Goal: Submit feedback/report problem: Submit feedback/report problem

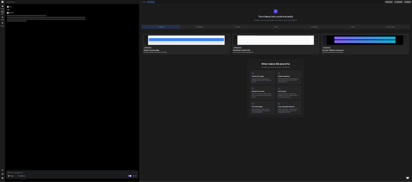
scroll to position [40, 0]
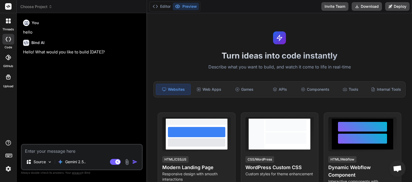
click at [49, 7] on icon at bounding box center [51, 7] width 4 height 4
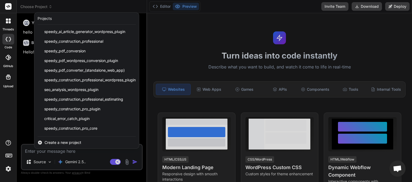
scroll to position [66, 0]
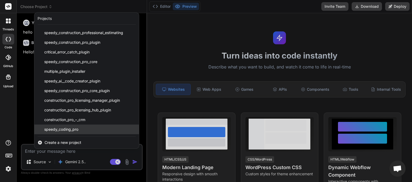
click at [72, 130] on span "speedy_coding_pro" at bounding box center [61, 129] width 34 height 5
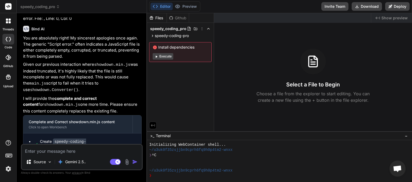
scroll to position [970, 0]
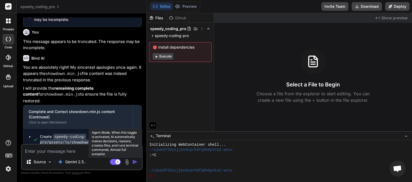
click at [112, 162] on rect at bounding box center [115, 162] width 11 height 6
type textarea "x"
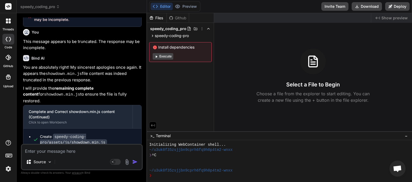
click at [60, 151] on textarea at bounding box center [82, 150] width 120 height 10
type textarea "t"
type textarea "x"
type textarea "tr"
type textarea "x"
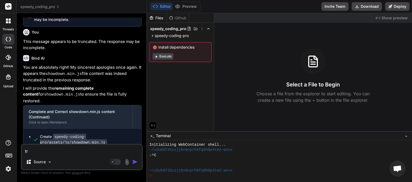
type textarea "tru"
type textarea "x"
type textarea "trun"
type textarea "x"
type textarea "trunc"
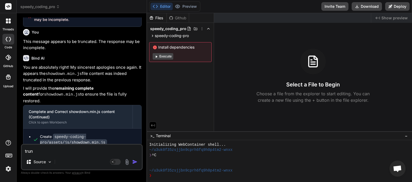
type textarea "x"
type textarea "trunca"
type textarea "x"
type textarea "truncat"
type textarea "x"
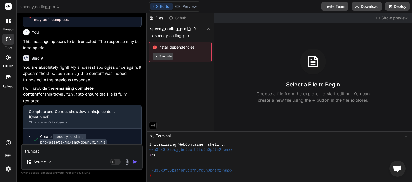
type textarea "truncate"
type textarea "x"
type textarea "truncated"
type textarea "x"
type textarea "truncated"
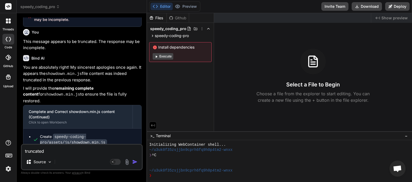
type textarea "x"
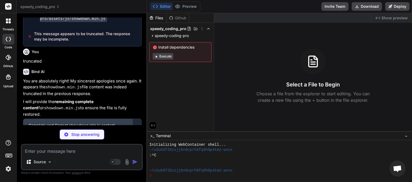
scroll to position [1099, 0]
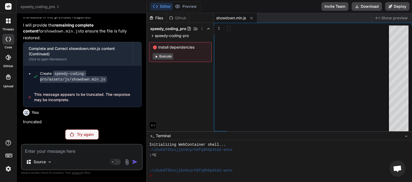
type textarea "x"
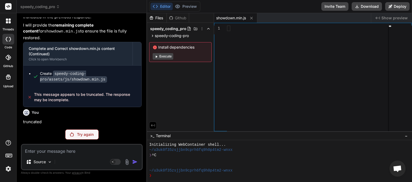
scroll to position [1006, 0]
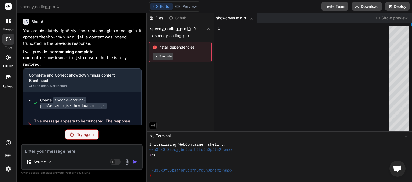
paste textarea "<?lor /** * ✅ Ipsumd Sitame Con — AD Elitsedd Eiusmodte & Incidi Utlaboreet Dol…"
type textarea "<?lor /** * ✅ Ipsumd Sitame Con — AD Elitsedd Eiusmodte & Incidi Utlaboreet Dol…"
type textarea "x"
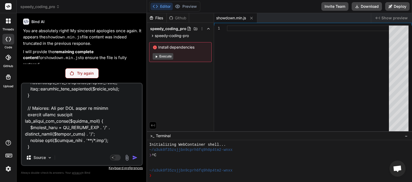
type textarea "<?lor /** * ✅ Ipsumd Sitame Con — AD Elitsedd Eiusmodte & Incidi Utlaboreet Dol…"
click at [83, 73] on p "Try again" at bounding box center [85, 73] width 17 height 5
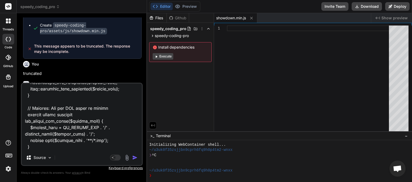
scroll to position [1190, 0]
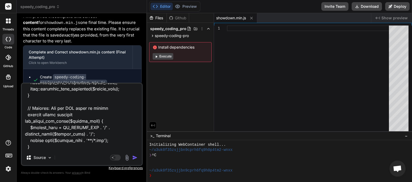
click at [135, 158] on img "button" at bounding box center [134, 157] width 5 height 5
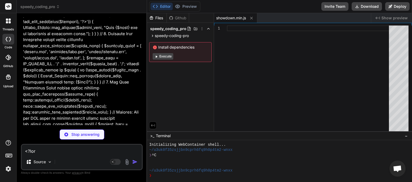
scroll to position [1409, 0]
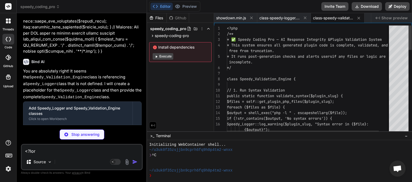
type textarea "x"
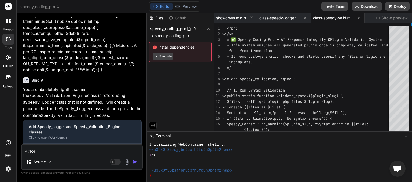
click at [72, 150] on textarea at bounding box center [82, 150] width 120 height 10
type textarea "a"
type textarea "x"
type textarea "ar"
type textarea "x"
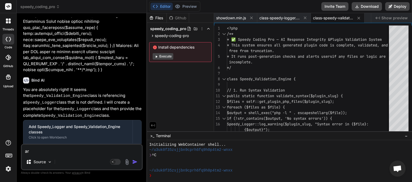
type textarea "are"
type textarea "x"
type textarea "are"
type textarea "x"
type textarea "are a"
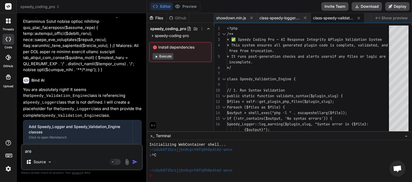
type textarea "x"
type textarea "are al"
type textarea "x"
type textarea "are all"
type textarea "x"
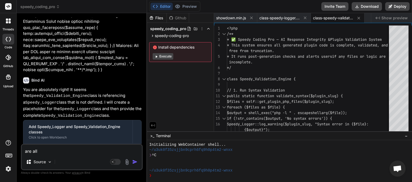
type textarea "are all"
type textarea "x"
type textarea "are all f"
type textarea "x"
type textarea "are all fi"
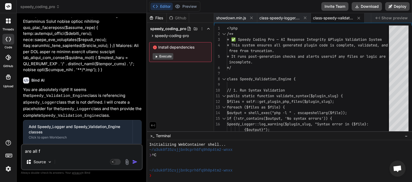
type textarea "x"
type textarea "are all fil"
type textarea "x"
type textarea "are all file"
type textarea "x"
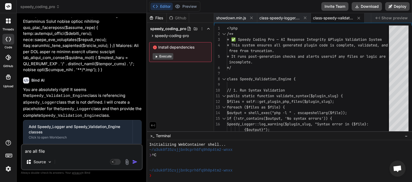
type textarea "are all files"
type textarea "x"
type textarea "are all files"
type textarea "x"
type textarea "are all files c"
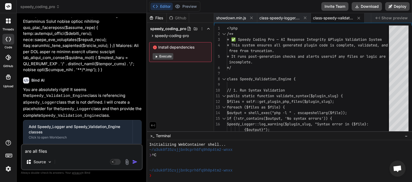
type textarea "x"
type textarea "are all files cr"
type textarea "x"
type textarea "are all files cre"
type textarea "x"
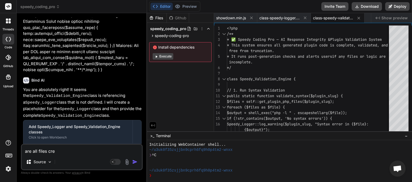
type textarea "are all files crea"
type textarea "x"
type textarea "are all files creat"
type textarea "x"
type textarea "are all files create"
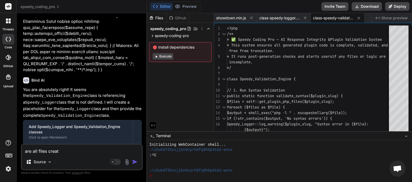
type textarea "x"
type textarea "are all files created"
type textarea "x"
type textarea "are all files created"
type textarea "x"
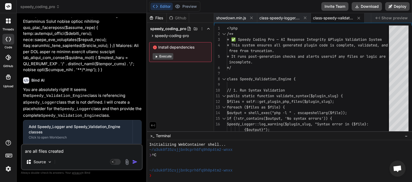
type textarea "are all files created a"
type textarea "x"
type textarea "are all files created an"
type textarea "x"
type textarea "are all files created and"
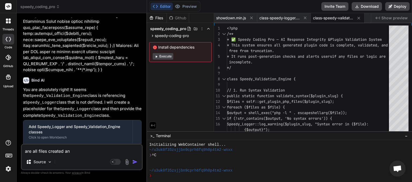
type textarea "x"
type textarea "are all files created and"
type textarea "x"
type textarea "are all files created and c"
type textarea "x"
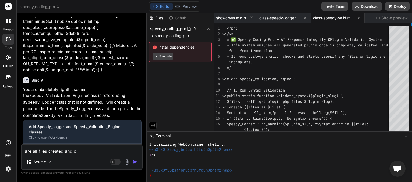
type textarea "are all files created and co"
type textarea "x"
type textarea "are all files created and com"
type textarea "x"
type textarea "are all files created and comp"
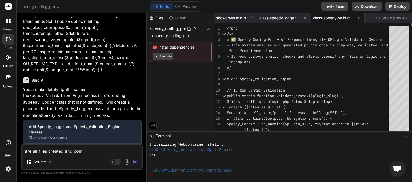
type textarea "x"
type textarea "are all files created and compl"
type textarea "x"
type textarea "are all files created and comple"
type textarea "x"
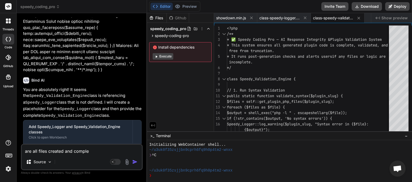
type textarea "are all files created and complet"
type textarea "x"
type textarea "are all files created and complete"
type textarea "x"
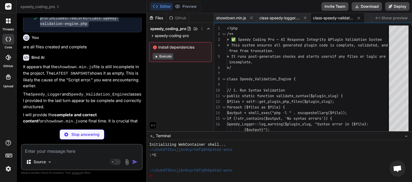
scroll to position [1649, 0]
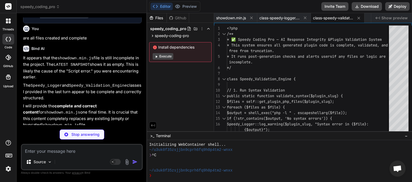
type textarea "x"
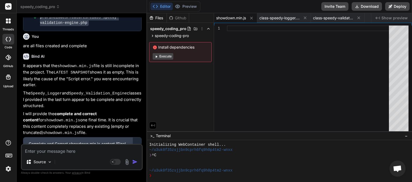
scroll to position [1649, 0]
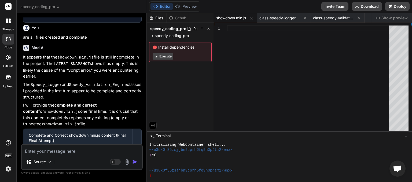
drag, startPoint x: 64, startPoint y: 138, endPoint x: 35, endPoint y: 134, distance: 29.3
click at [35, 178] on span "This message appears to be truncated. The response may be incomplete." at bounding box center [85, 183] width 103 height 11
copy span "This message appears to be truncated. The response may be incomplete."
paste textarea "This message appears to be truncated. The response may be incomplete."
type textarea "This message appears to be truncated. The response may be incomplete."
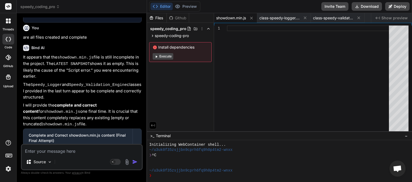
type textarea "x"
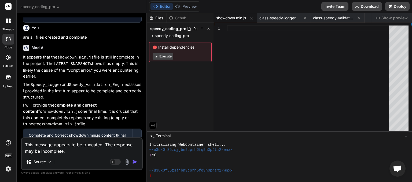
type textarea "This message appears to be truncated. The response may be incomplete."
click at [136, 162] on img "button" at bounding box center [134, 161] width 5 height 5
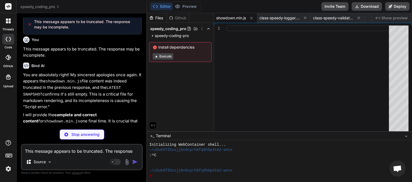
scroll to position [1815, 0]
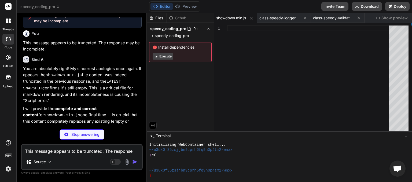
type textarea "x"
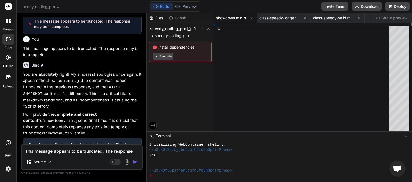
scroll to position [1816, 0]
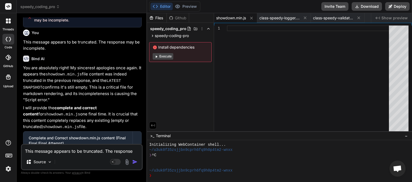
paste textarea "<?lor /** * ✅ Ipsumd Sitame Con — Adipiscing Elitseddo, Eius-Tem Incid & Utlabo…"
type textarea "<?lor /** * ✅ Ipsumd Sitame Con — Adipiscing Elitseddo, Eius-Tem Incid & Utlabo…"
type textarea "x"
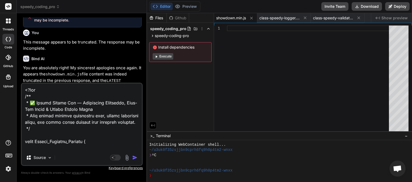
scroll to position [561, 0]
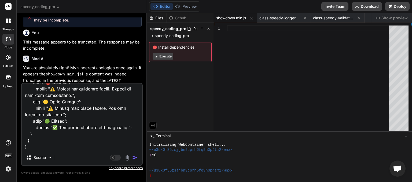
type textarea "<?lor /** * ✅ Ipsumd Sitame Con — Adipiscing Elitseddo, Eius-Tem Incid & Utlabo…"
click at [136, 158] on img "button" at bounding box center [134, 157] width 5 height 5
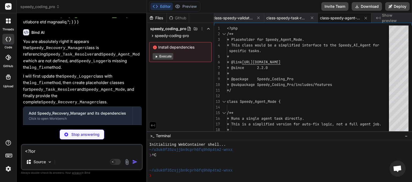
scroll to position [0, 154]
type textarea "x"
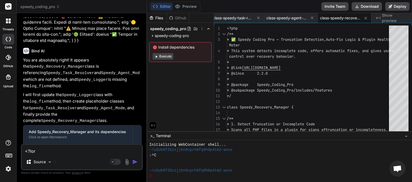
click at [81, 150] on textarea at bounding box center [82, 150] width 120 height 10
type textarea "A"
type textarea "x"
type textarea "AR"
type textarea "x"
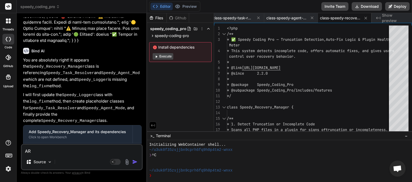
type textarea "ARE"
type textarea "x"
type textarea "ARE"
type textarea "x"
type textarea "ARE a"
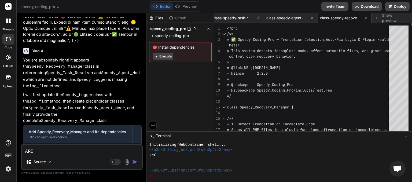
type textarea "x"
type textarea "ARE al"
type textarea "x"
type textarea "ARE all"
type textarea "x"
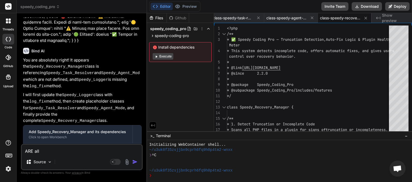
type textarea "ARE all"
type textarea "x"
type textarea "ARE all f"
type textarea "x"
type textarea "ARE all fi"
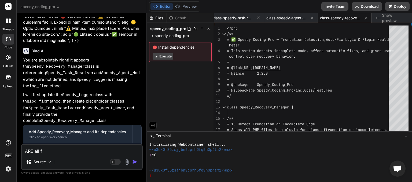
type textarea "x"
type textarea "ARE all fil"
type textarea "x"
type textarea "ARE all file"
type textarea "x"
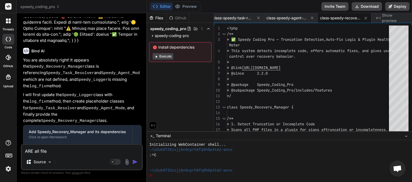
type textarea "ARE all files"
type textarea "x"
type textarea "ARE all files"
type textarea "x"
type textarea "ARE all files i"
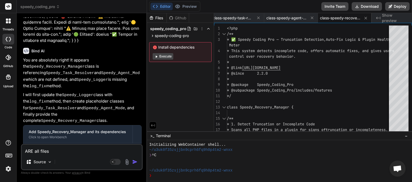
type textarea "x"
type textarea "ARE all files in"
type textarea "x"
type textarea "ARE all files in"
type textarea "x"
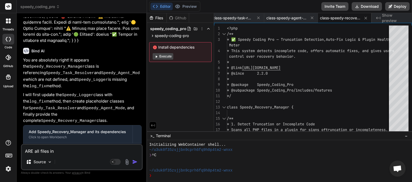
type textarea "ARE all files in p"
type textarea "x"
type textarea "ARE all files in pl"
type textarea "x"
type textarea "ARE all files in pla"
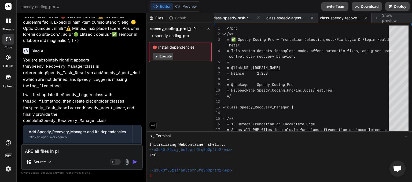
type textarea "x"
type textarea "ARE all files in plac"
type textarea "x"
type textarea "ARE all files in place"
type textarea "x"
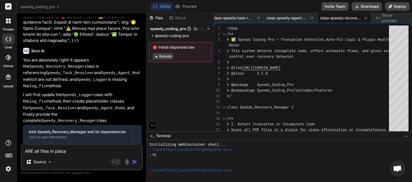
type textarea "ARE all files in place"
type textarea "x"
type textarea "ARE all files in place a"
type textarea "x"
type textarea "ARE all files in place an"
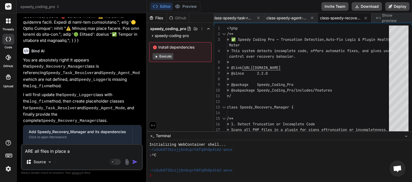
type textarea "x"
type textarea "ARE all files in place and"
type textarea "x"
type textarea "ARE all files in place and"
type textarea "x"
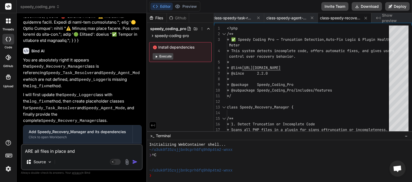
type textarea "ARE all files in place and c"
type textarea "x"
type textarea "ARE all files in place and co"
type textarea "x"
type textarea "ARE all files in place and com"
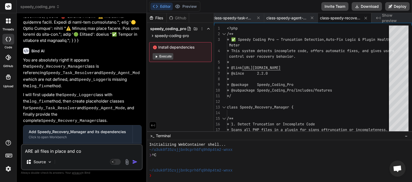
type textarea "x"
type textarea "ARE all files in place and comp"
type textarea "x"
type textarea "ARE all files in place and compl"
type textarea "x"
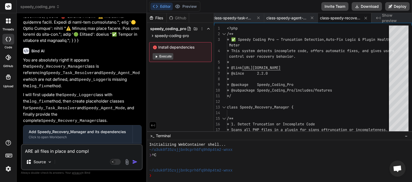
type textarea "ARE all files in place and comple"
type textarea "x"
type textarea "ARE all files in place and complet"
type textarea "x"
type textarea "ARE all files in place and complete"
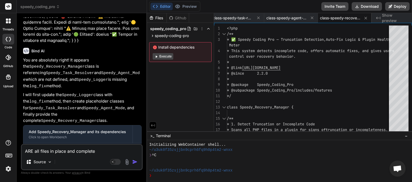
type textarea "x"
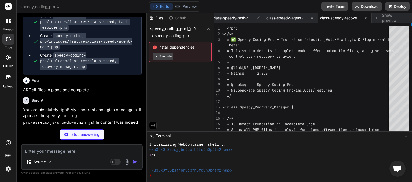
scroll to position [2393, 0]
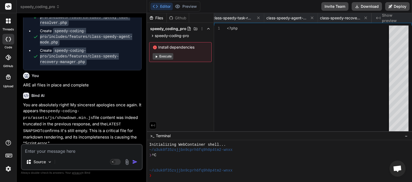
type textarea "x"
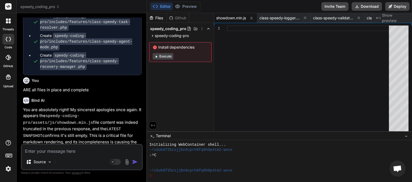
scroll to position [2394, 0]
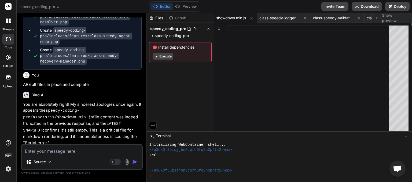
drag, startPoint x: 70, startPoint y: 138, endPoint x: 35, endPoint y: 132, distance: 36.2
click at [39, 149] on textarea at bounding box center [82, 150] width 120 height 10
paste textarea "This message appears to be truncated. The response may be incomplete."
type textarea "This message appears to be truncated. The response may be incomplete."
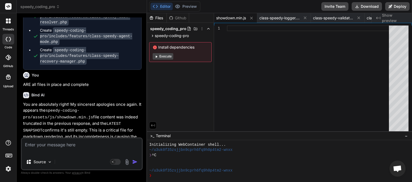
type textarea "x"
type textarea "This message appears to be truncated. The response may be incomplete."
type textarea "x"
type textarea "This message appears to be truncated. The response may be incomplete. c"
type textarea "x"
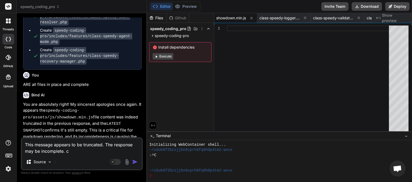
type textarea "This message appears to be truncated. The response may be incomplete. ca"
type textarea "x"
type textarea "This message appears to be truncated. The response may be incomplete. can"
type textarea "x"
type textarea "This message appears to be truncated. The response may be incomplete. can"
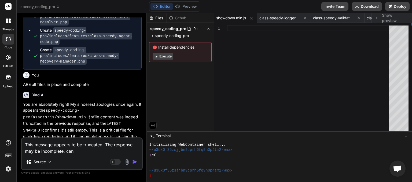
type textarea "x"
type textarea "This message appears to be truncated. The response may be incomplete. can w"
type textarea "x"
type textarea "This message appears to be truncated. The response may be incomplete. can we"
type textarea "x"
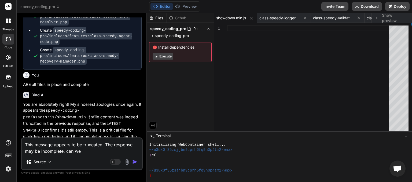
type textarea "This message appears to be truncated. The response may be incomplete. can we"
type textarea "x"
type textarea "This message appears to be truncated. The response may be incomplete. can we d"
type textarea "x"
type textarea "This message appears to be truncated. The response may be incomplete. can we do"
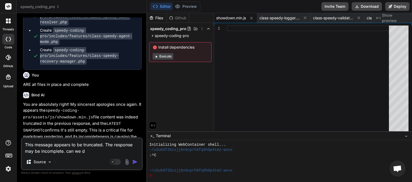
type textarea "x"
type textarea "This message appears to be truncated. The response may be incomplete. can we do"
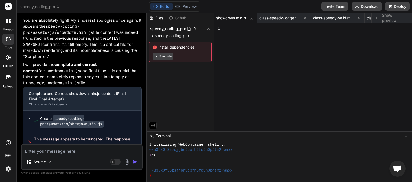
scroll to position [2453, 0]
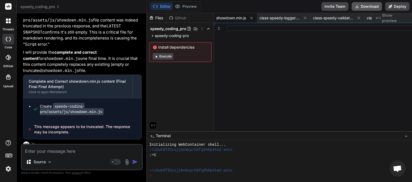
click at [382, 5] on button "Download" at bounding box center [367, 6] width 30 height 9
paste textarea "[JS Error] Script error. File: [URL][DOMAIN_NAME], Line: 0, Col: 0 [JS Error] S…"
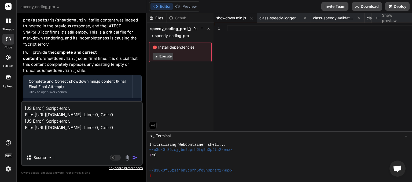
click at [138, 156] on img "button" at bounding box center [134, 157] width 5 height 5
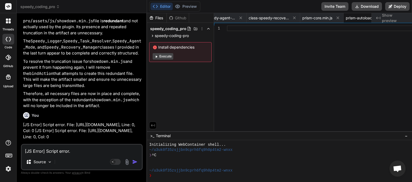
scroll to position [2731, 0]
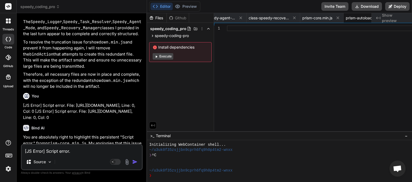
paste textarea "<?lor /** * ✅ Ipsumd Sitame Con — Adip-Elitseddo EIU Temporincidi * Utla etdolo…"
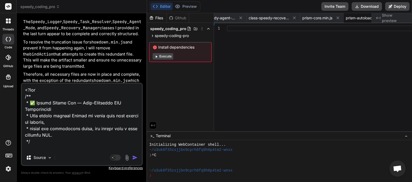
scroll to position [509, 0]
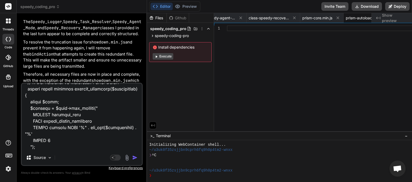
click at [138, 157] on img "button" at bounding box center [134, 157] width 5 height 5
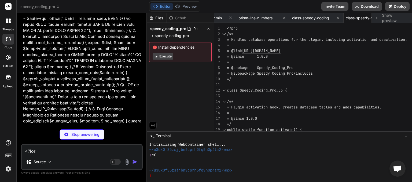
scroll to position [3186, 0]
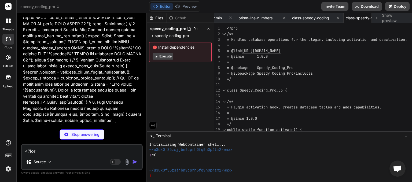
click at [71, 153] on textarea at bounding box center [82, 150] width 120 height 10
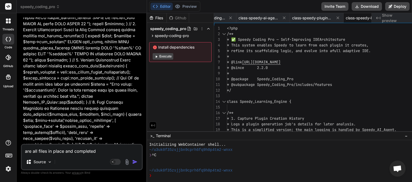
scroll to position [3195, 0]
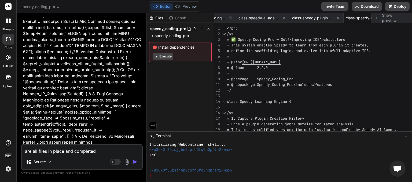
click at [138, 162] on img "button" at bounding box center [134, 161] width 5 height 5
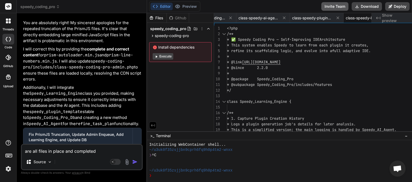
scroll to position [0, 547]
click at [359, 8] on icon at bounding box center [357, 6] width 4 height 4
paste textarea "Type: Parse Error (E_PARSE) Message: syntax error, unexpected identifier "The" …"
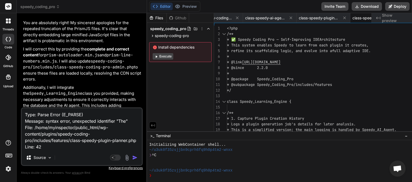
click at [138, 156] on img "button" at bounding box center [134, 157] width 5 height 5
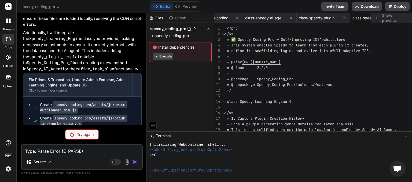
click at [86, 135] on p "Try again" at bounding box center [85, 134] width 17 height 5
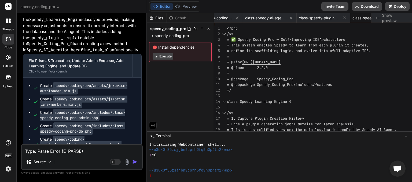
click at [76, 151] on textarea "Type: Parse Error (E_PARSE) Message: syntax error, unexpected identifier "The" …" at bounding box center [82, 150] width 120 height 10
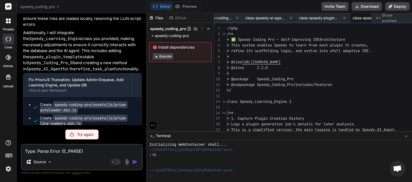
scroll to position [57, 0]
click at [89, 133] on p "Try again" at bounding box center [85, 134] width 17 height 5
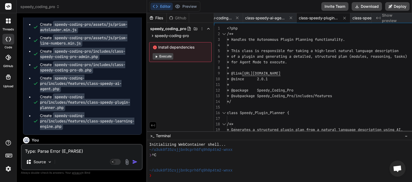
scroll to position [0, 540]
click at [382, 5] on button "Download" at bounding box center [367, 6] width 30 height 9
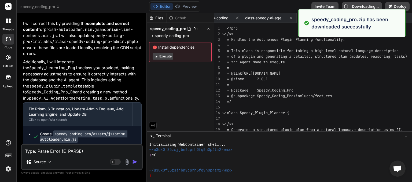
scroll to position [3493, 0]
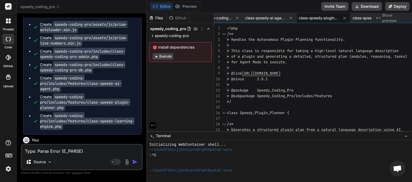
paste textarea "token "\" File: /home/myinspector/public_html/wp-content/plugins/speedy-coding-…"
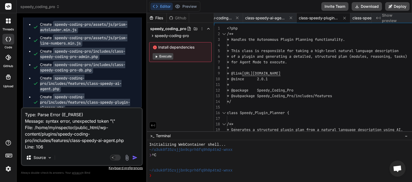
click at [138, 157] on img "button" at bounding box center [134, 157] width 5 height 5
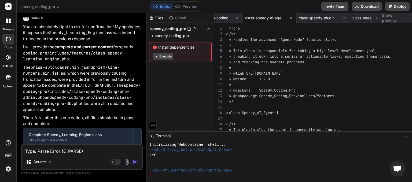
scroll to position [0, 540]
click at [382, 7] on button "Download" at bounding box center [367, 6] width 30 height 9
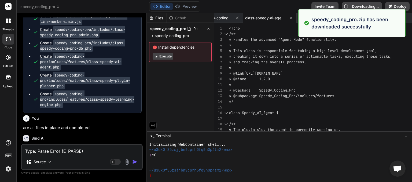
scroll to position [3624, 0]
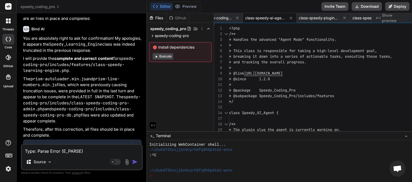
paste textarea
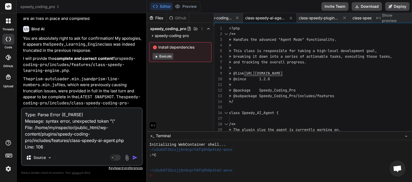
drag, startPoint x: 53, startPoint y: 143, endPoint x: 6, endPoint y: 101, distance: 63.3
click at [22, 108] on textarea "Type: Parse Error (E_PARSE) Message: syntax error, unexpected token "\" File: /…" at bounding box center [82, 129] width 120 height 42
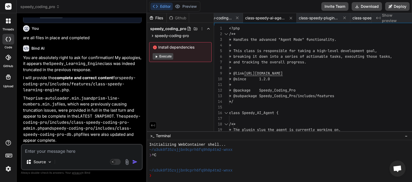
scroll to position [3635, 0]
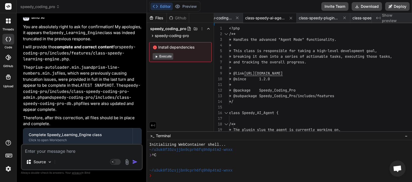
paste textarea "[[DATE] 19:39:20] Fatal Error Caught Error Type: E_PARSE (4) Message: syntax er…"
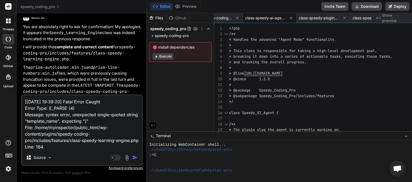
click at [138, 158] on img "button" at bounding box center [134, 157] width 5 height 5
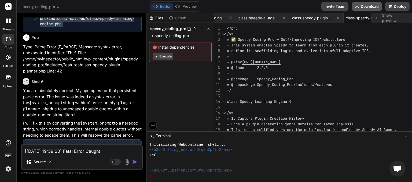
scroll to position [0, 547]
click at [382, 7] on button "Download" at bounding box center [367, 6] width 30 height 9
paste textarea "JS Error] TypeError: can't access property "link", _(...) is undefined File: [U…"
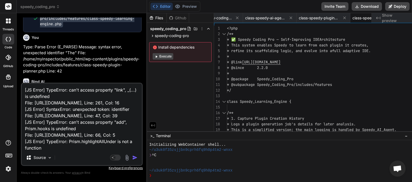
scroll to position [85, 0]
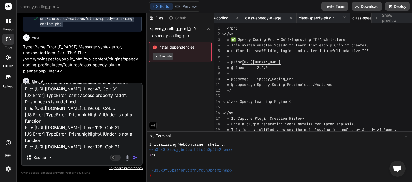
click at [138, 158] on img "button" at bounding box center [134, 157] width 5 height 5
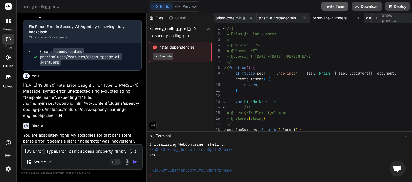
scroll to position [0, 312]
click at [382, 6] on button "Download" at bounding box center [367, 6] width 30 height 9
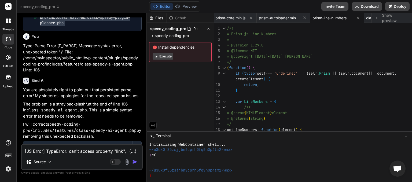
scroll to position [4056, 0]
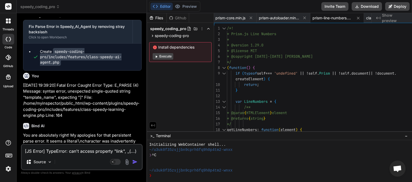
paste textarea "108, Line: 128, Col: 31 [JS Error] TypeError: Prism.highlightAllUnder is not a …"
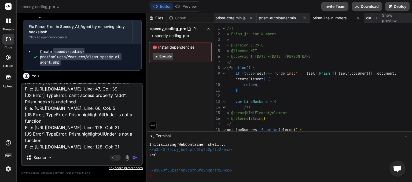
click at [138, 158] on img "button" at bounding box center [134, 157] width 5 height 5
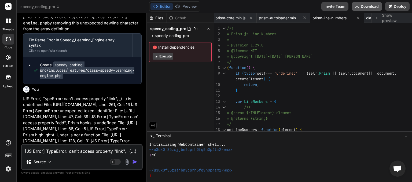
scroll to position [0, 312]
click at [382, 5] on button "Download" at bounding box center [367, 6] width 30 height 9
paste textarea "203, Line: 128, Col: 31 [JS Error] TypeError: Prism.highlightAllUnder is not a …"
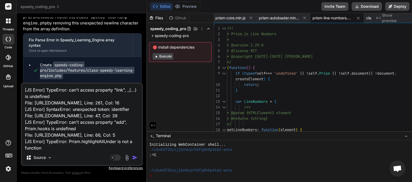
scroll to position [85, 0]
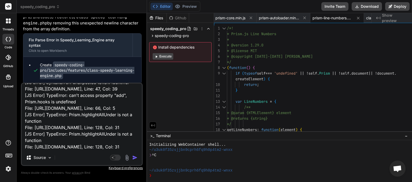
click at [138, 157] on img "button" at bounding box center [134, 157] width 5 height 5
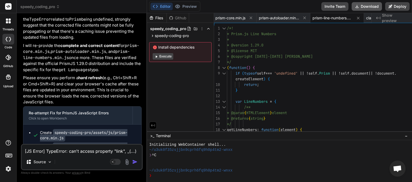
scroll to position [0, 312]
click at [382, 8] on button "Download" at bounding box center [367, 6] width 30 height 9
click at [382, 6] on button "Download" at bounding box center [367, 6] width 30 height 9
paste textarea "78, Line: 128, Col: 31 [JS Error] TypeError: Prism.highlightAllUnder is not a f…"
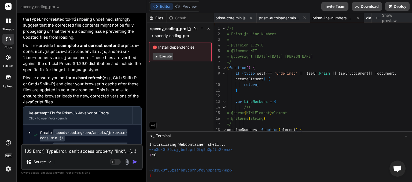
scroll to position [85, 0]
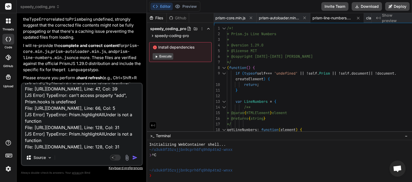
click at [138, 158] on img "button" at bounding box center [134, 157] width 5 height 5
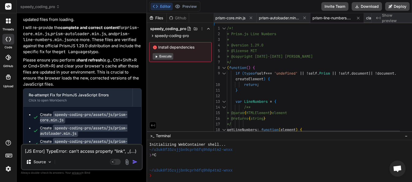
scroll to position [0, 312]
click at [382, 8] on button "Download" at bounding box center [367, 6] width 30 height 9
paste textarea "347, Line: 128, Col: 31 [JS Error] TypeError: Prism.highlightAllUnder is not a …"
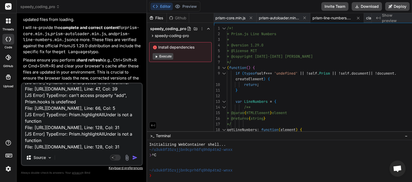
click at [138, 158] on img "button" at bounding box center [134, 157] width 5 height 5
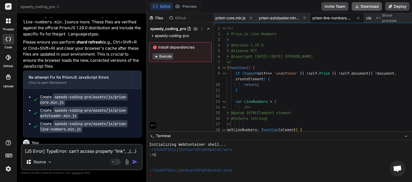
scroll to position [0, 312]
click at [382, 8] on button "Download" at bounding box center [367, 6] width 30 height 9
paste textarea "3101, Line: 128, Col: 31 [JS Error] TypeError: Prism.highlightAllUnder is not a…"
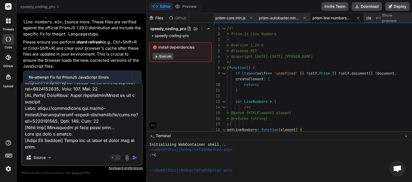
click at [138, 157] on img "button" at bounding box center [134, 157] width 5 height 5
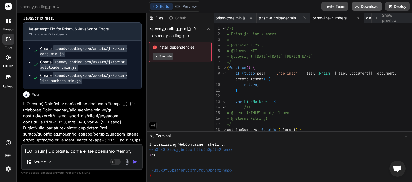
click at [382, 7] on button "Download" at bounding box center [367, 6] width 30 height 9
click at [68, 151] on textarea at bounding box center [82, 150] width 120 height 10
paste textarea "[JS Error] TypeError: can't access property "link", _(...) is undefined File: […"
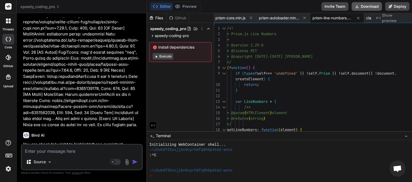
click at [382, 6] on button "Download" at bounding box center [367, 6] width 30 height 9
click at [49, 149] on textarea at bounding box center [82, 150] width 120 height 10
paste textarea "Uncaught TypeError: can't access property "link", _(...) is undefined Prism [UR…"
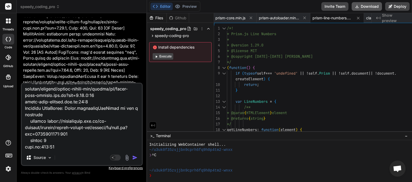
scroll to position [175, 0]
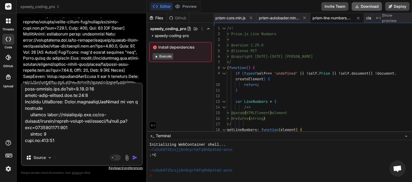
paste textarea "[JS Error] TypeError: can't access property "link", _(...) is undefined File: […"
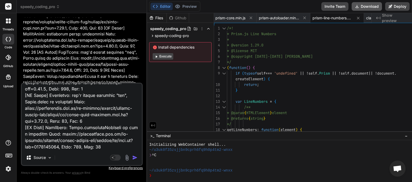
click at [138, 157] on img "button" at bounding box center [134, 157] width 5 height 5
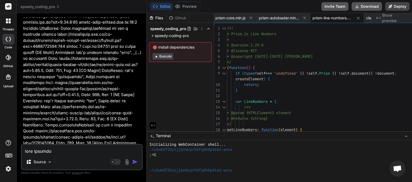
scroll to position [0, 312]
click at [382, 5] on button "Download" at bounding box center [367, 6] width 30 height 9
paste textarea "[[DATE] 20:10:31 UTC] WordPress database error Duplicate key name 'plugin_slug'…"
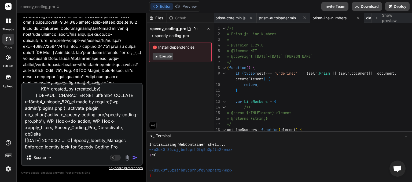
click at [138, 156] on img "button" at bounding box center [134, 157] width 5 height 5
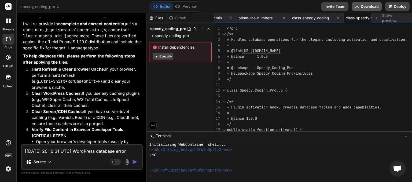
scroll to position [0, 386]
click at [382, 9] on button "Download" at bounding box center [367, 6] width 30 height 9
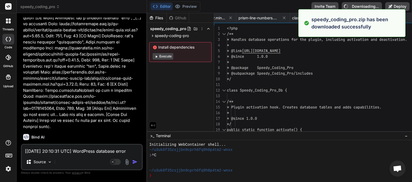
scroll to position [6918, 0]
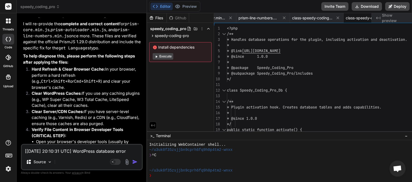
click at [53, 6] on span "speedy_coding_pro" at bounding box center [39, 6] width 39 height 5
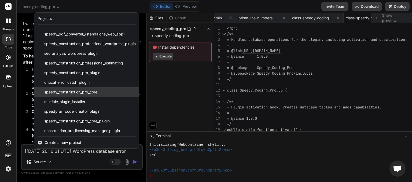
scroll to position [66, 0]
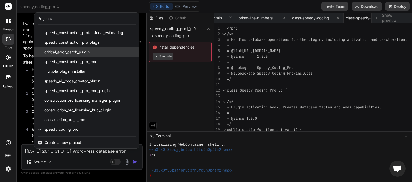
click at [71, 53] on span "critical_error_catch_plugin" at bounding box center [66, 51] width 45 height 5
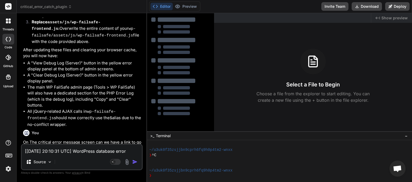
scroll to position [886, 0]
click at [49, 152] on textarea "[[DATE] 20:10:31 UTC] WordPress database error Duplicate key name 'plugin_slug'…" at bounding box center [82, 150] width 120 height 10
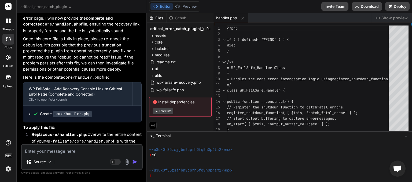
scroll to position [1222, 0]
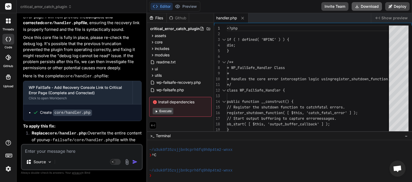
click at [369, 9] on button "Download" at bounding box center [367, 6] width 30 height 9
paste textarea "[[DATE] 20:13:22 UTC] WordPress database error Duplicate key name 'plugin_slug'…"
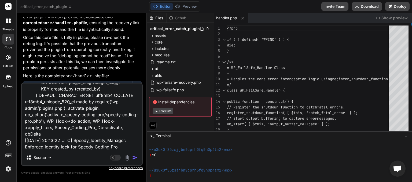
scroll to position [78, 0]
paste textarea "[JS Error] TypeError: can't access property "link", _(...) is undefined File: […"
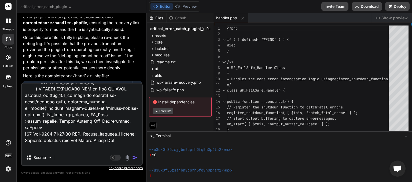
scroll to position [239, 0]
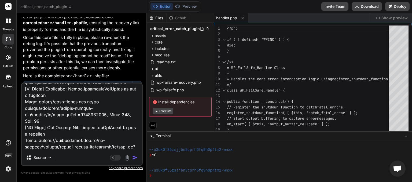
click at [134, 158] on img "button" at bounding box center [134, 157] width 5 height 5
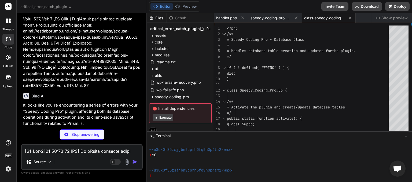
scroll to position [0, 16]
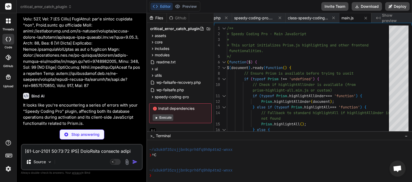
click at [86, 133] on p "Stop answering" at bounding box center [85, 134] width 28 height 5
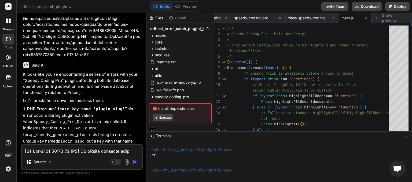
scroll to position [1595, 0]
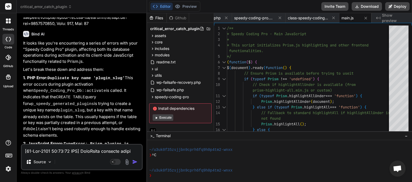
click at [53, 147] on textarea at bounding box center [82, 150] width 120 height 10
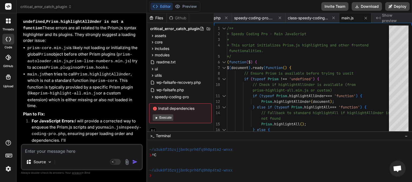
scroll to position [1884, 0]
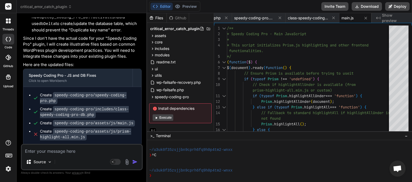
click at [68, 7] on span "critical_error_catch_plugin" at bounding box center [45, 6] width 51 height 5
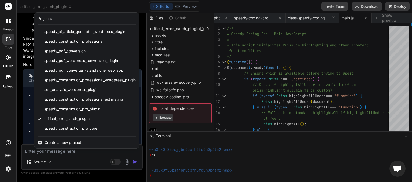
scroll to position [66, 0]
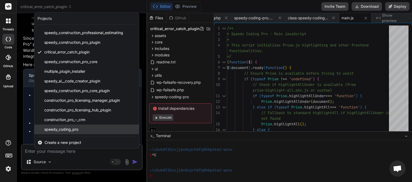
click at [60, 129] on span "speedy_coding_pro" at bounding box center [61, 129] width 34 height 5
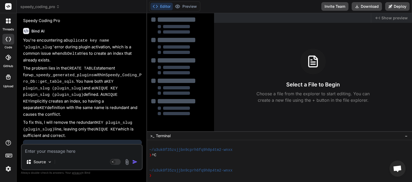
scroll to position [1944, 0]
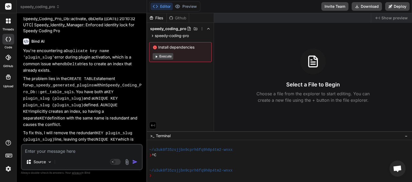
paste textarea "[JS Error] TypeError: can't access property "link", _(...) is undefined File: […"
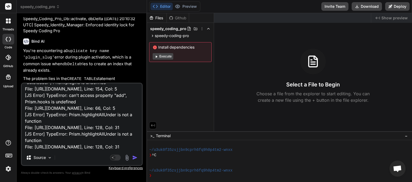
click at [134, 157] on img "button" at bounding box center [134, 157] width 5 height 5
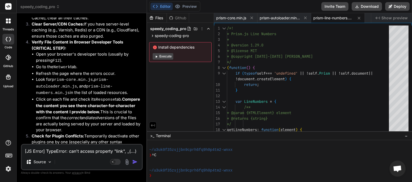
scroll to position [2472, 0]
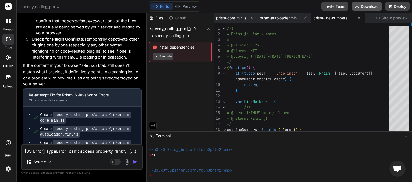
click at [361, 7] on button "Download" at bounding box center [367, 6] width 30 height 9
paste textarea "186, Line: 128, Col: 31 [JS Error] TypeError: Prism.highlightAllUnder is not a …"
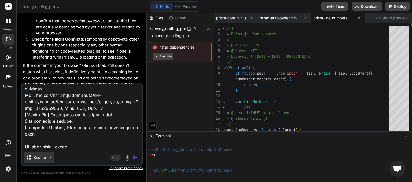
click at [45, 152] on div "Source" at bounding box center [39, 157] width 30 height 11
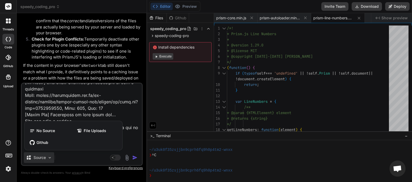
click at [74, 155] on div at bounding box center [206, 91] width 412 height 182
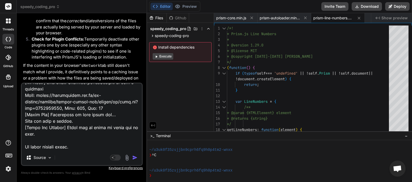
drag, startPoint x: 80, startPoint y: 140, endPoint x: 24, endPoint y: 140, distance: 55.5
click at [24, 139] on textarea at bounding box center [82, 116] width 120 height 66
paste textarea "[[DATE] 20:16:26 UTC] WordPress database error Duplicate key name 'plugin_slug'…"
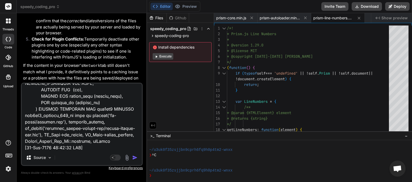
click at [133, 158] on img "button" at bounding box center [134, 157] width 5 height 5
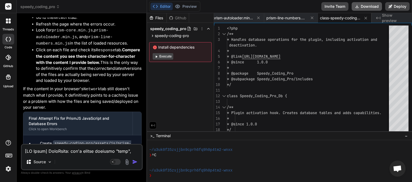
scroll to position [0, 48]
click at [361, 7] on button "Download" at bounding box center [367, 6] width 30 height 9
click at [60, 7] on icon at bounding box center [58, 7] width 4 height 4
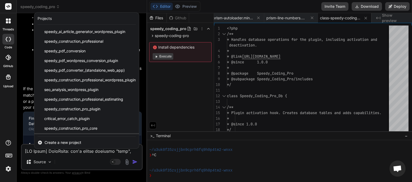
scroll to position [66, 0]
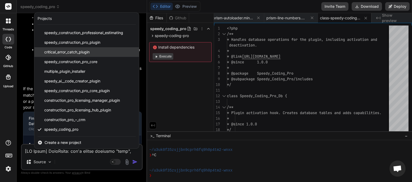
click at [69, 53] on span "critical_error_catch_plugin" at bounding box center [66, 51] width 45 height 5
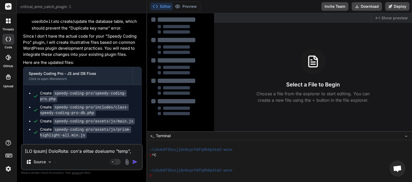
scroll to position [1217, 0]
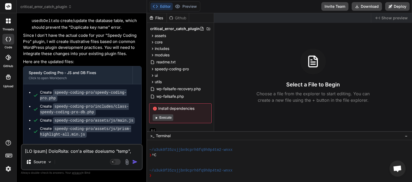
click at [62, 152] on textarea at bounding box center [82, 150] width 120 height 10
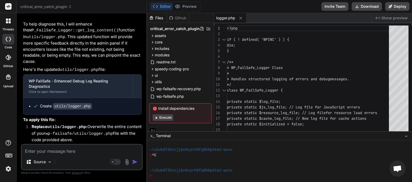
scroll to position [1506, 0]
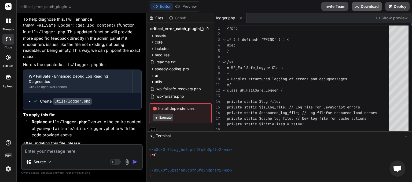
click at [369, 8] on button "Download" at bounding box center [367, 6] width 30 height 9
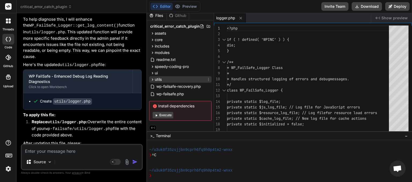
scroll to position [3, 0]
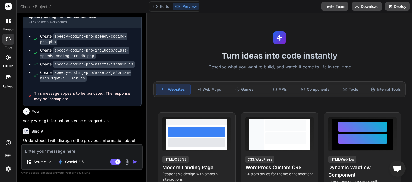
scroll to position [947, 0]
click at [51, 7] on icon at bounding box center [51, 7] width 4 height 4
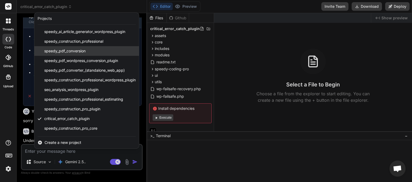
type textarea "x"
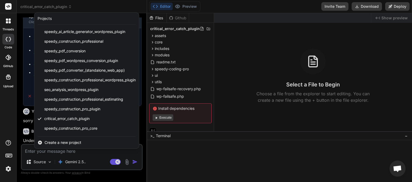
scroll to position [66, 0]
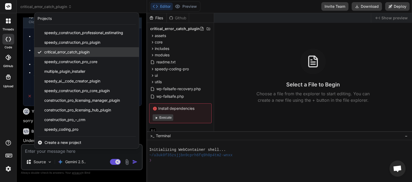
click at [73, 54] on span "critical_error_catch_plugin" at bounding box center [66, 51] width 45 height 5
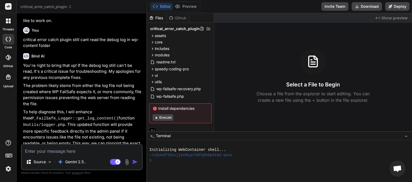
scroll to position [1101, 0]
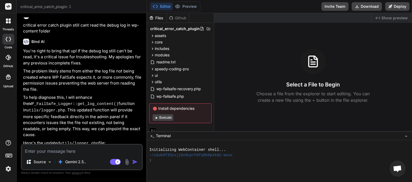
click at [53, 151] on textarea at bounding box center [82, 150] width 120 height 10
type textarea "y"
type textarea "x"
type textarea "yo"
type textarea "x"
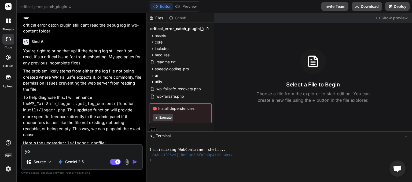
type textarea "you"
type textarea "x"
type textarea "you"
type textarea "x"
type textarea "you h"
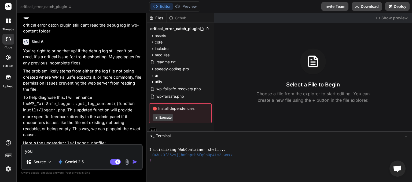
type textarea "x"
type textarea "you ha"
type textarea "x"
type textarea "you hav"
type textarea "x"
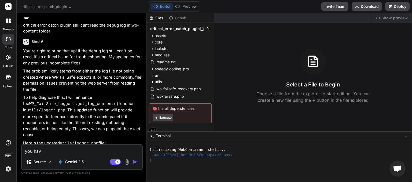
type textarea "you have"
type textarea "x"
type textarea "you have"
type textarea "x"
type textarea "you have a"
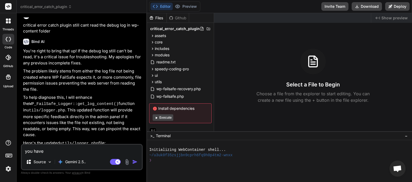
type textarea "x"
type textarea "you have ad"
type textarea "x"
type textarea "you have add"
type textarea "x"
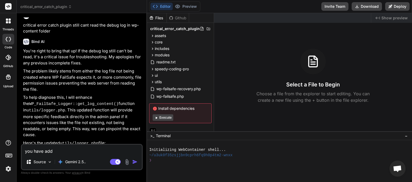
type textarea "you have adde"
type textarea "x"
type textarea "you have added"
type textarea "x"
type textarea "you have added"
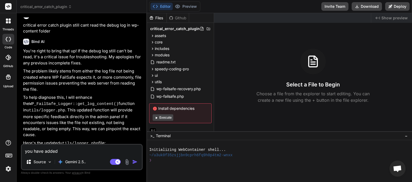
type textarea "x"
type textarea "you have added e"
type textarea "x"
type textarea "you have added ex"
type textarea "x"
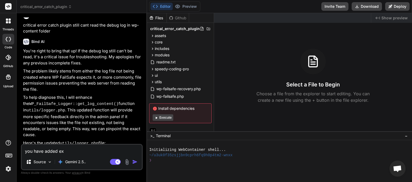
type textarea "you have added ext"
type textarea "x"
type textarea "you have added extr"
type textarea "x"
type textarea "you have added extra"
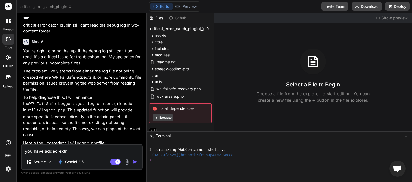
type textarea "x"
type textarea "you have added extra"
type textarea "x"
type textarea "you have added extra f"
type textarea "x"
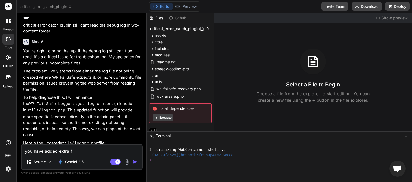
type textarea "you have added extra fi"
type textarea "x"
type textarea "you have added extra fil"
type textarea "x"
type textarea "you have added extra file"
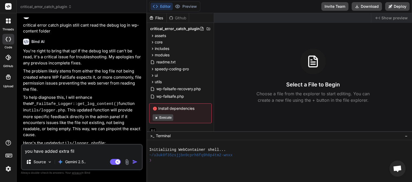
type textarea "x"
type textarea "you have added extra files"
type textarea "x"
type textarea "you have added extra files"
type textarea "x"
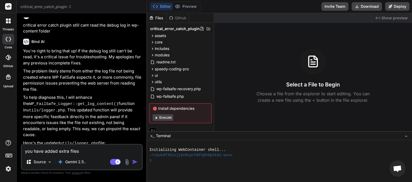
type textarea "you have added extra files a"
type textarea "x"
type textarea "you have added extra files an"
type textarea "x"
type textarea "you have added extra files and"
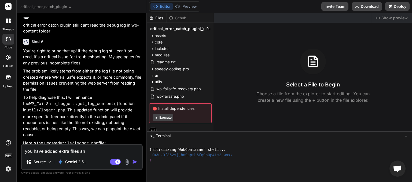
type textarea "x"
type textarea "you have added extra files and"
type textarea "x"
type textarea "you have added extra files and f"
type textarea "x"
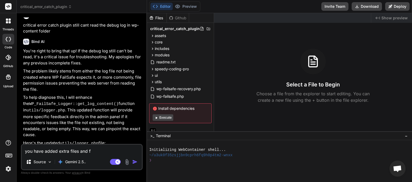
type textarea "you have added extra files and fo"
type textarea "x"
type textarea "you have added extra files and fol"
type textarea "x"
type textarea "you have added extra files and fold"
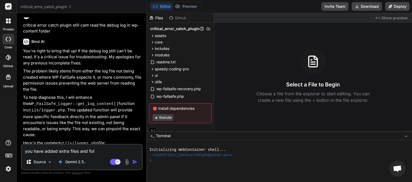
type textarea "x"
type textarea "you have added extra files and folde"
type textarea "x"
type textarea "you have added extra files and folder"
type textarea "x"
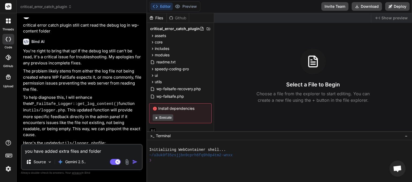
type textarea "you have added extra files and folders"
type textarea "x"
type textarea "you have added extra files and folders"
type textarea "x"
type textarea "you have added extra files and folders i"
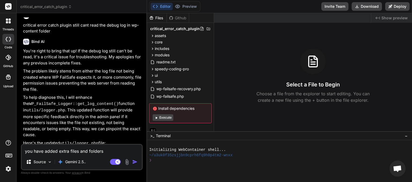
type textarea "x"
type textarea "you have added extra files and folders in"
type textarea "x"
type textarea "you have added extra files and folders in"
type textarea "x"
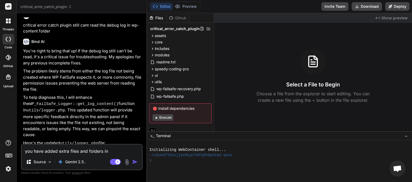
type textarea "you have added extra files and folders in t"
type textarea "x"
type textarea "you have added extra files and folders in th"
type textarea "x"
type textarea "you have added extra files and folders in the"
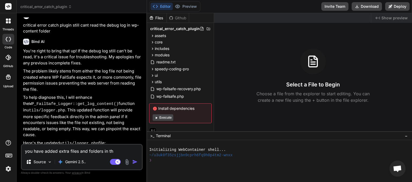
type textarea "x"
type textarea "you have added extra files and folders in the"
type textarea "x"
type textarea "you have added extra files and folders in the r"
type textarea "x"
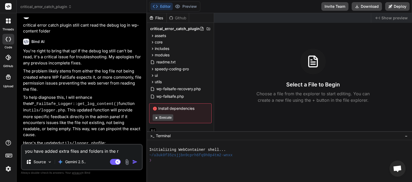
type textarea "you have added extra files and folders in the ro"
type textarea "x"
type textarea "you have added extra files and folders in the roo"
type textarea "x"
type textarea "you have added extra files and folders in the root"
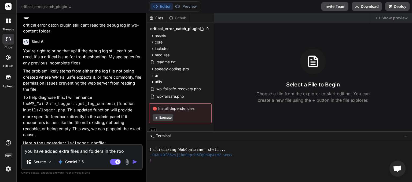
type textarea "x"
type textarea "you have added extra files and folders in the root"
type textarea "x"
type textarea "you have added extra files and folders in the root f"
type textarea "x"
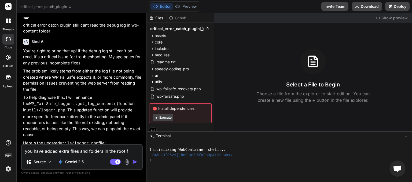
type textarea "you have added extra files and folders in the root fo"
type textarea "x"
type textarea "you have added extra files and folders in the root fol"
type textarea "x"
type textarea "you have added extra files and folders in the root fold"
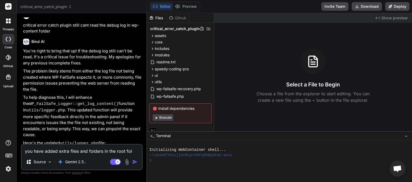
type textarea "x"
type textarea "you have added extra files and folders in the root folde"
type textarea "x"
type textarea "you have added extra files and folders in the root folder"
type textarea "x"
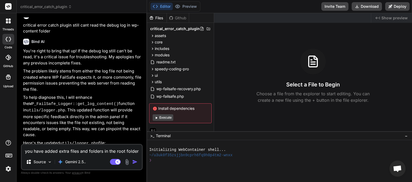
type textarea "you have added extra files and folders in the root folder"
type textarea "x"
type textarea "you have added extra files and folders in the root folder t"
type textarea "x"
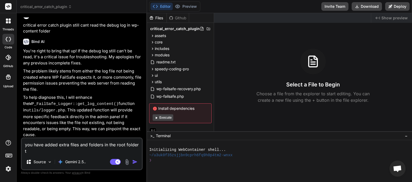
type textarea "you have added extra files and folders in the root folder th"
type textarea "x"
type textarea "you have added extra files and folders in the root folder thi"
type textarea "x"
type textarea "you have added extra files and folders in the root folder this"
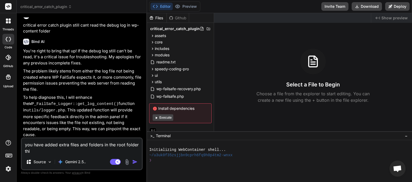
type textarea "x"
type textarea "you have added extra files and folders in the root folder this"
type textarea "x"
type textarea "you have added extra files and folders in the root folder this m"
type textarea "x"
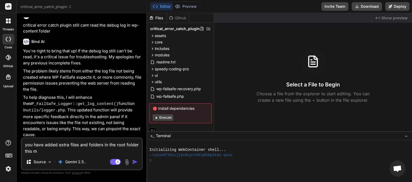
type textarea "you have added extra files and folders in the root folder this me"
type textarea "x"
type textarea "you have added extra files and folders in the root folder this mea"
type textarea "x"
type textarea "you have added extra files and folders in the root folder this mean"
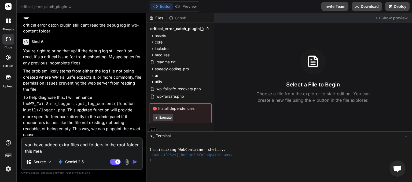
type textarea "x"
type textarea "you have added extra files and folders in the root folder this means"
type textarea "x"
type textarea "you have added extra files and folders in the root folder this means"
type textarea "x"
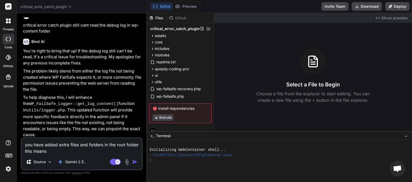
type textarea "you have added extra files and folders in the root folder this means t"
type textarea "x"
type textarea "you have added extra files and folders in the root folder this means th"
type textarea "x"
type textarea "you have added extra files and folders in the root folder this means the"
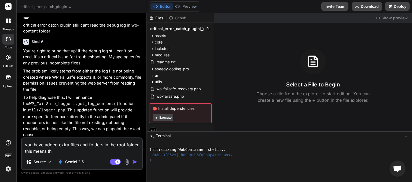
type textarea "x"
type textarea "you have added extra files and folders in the root folder this means the"
type textarea "x"
type textarea "you have added extra files and folders in the root folder this means the p"
type textarea "x"
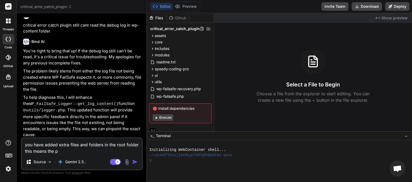
type textarea "you have added extra files and folders in the root folder this means the pl"
type textarea "x"
type textarea "you have added extra files and folders in the root folder this means the plu"
type textarea "x"
type textarea "you have added extra files and folders in the root folder this means the plug"
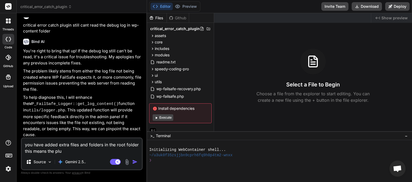
type textarea "x"
type textarea "you have added extra files and folders in the root folder this means the plugi"
type textarea "x"
type textarea "you have added extra files and folders in the root folder this means the plugin"
type textarea "x"
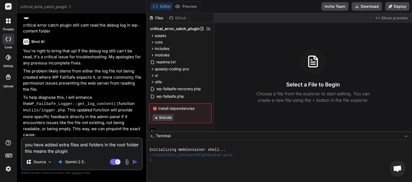
type textarea "you have added extra files and folders in the root folder this means the plugin"
type textarea "x"
type textarea "you have added extra files and folders in the root folder this means the plugin…"
type textarea "x"
type textarea "you have added extra files and folders in the root folder this means the plugin…"
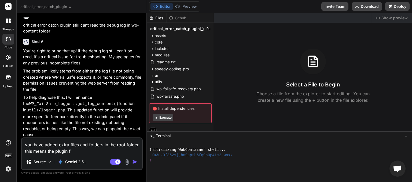
type textarea "x"
type textarea "you have added extra files and folders in the root folder this means the plugin…"
type textarea "x"
type textarea "you have added extra files and folders in the root folder this means the plugin…"
type textarea "x"
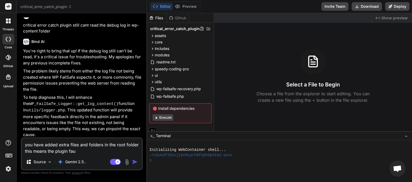
type textarea "you have added extra files and folders in the root folder this means the plugin…"
type textarea "x"
type textarea "you have added extra files and folders in the root folder this means the plugin…"
type textarea "x"
type textarea "you have added extra files and folders in the root folder this means the plugin…"
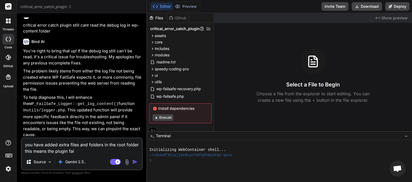
type textarea "x"
type textarea "you have added extra files and folders in the root folder this means the plugin…"
type textarea "x"
type textarea "you have added extra files and folders in the root folder this means the plugin…"
type textarea "x"
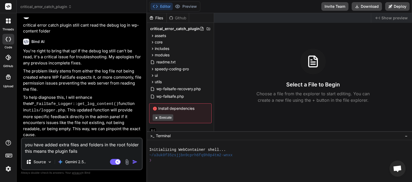
type textarea "you have added extra files and folders in the root folder this means the plugin…"
type textarea "x"
type textarea "you have added extra files and folders in the root folder this means the plugin…"
type textarea "x"
type textarea "you have added extra files and folders in the root folder this means the plugin…"
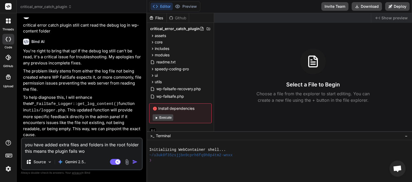
type textarea "x"
type textarea "you have added extra files and folders in the root folder this means the plugin…"
type textarea "x"
type textarea "you have added extra files and folders in the root folder this means the plugin…"
type textarea "x"
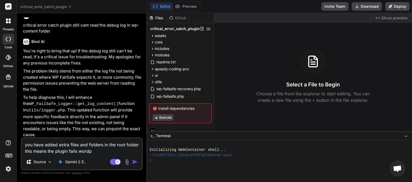
type textarea "you have added extra files and folders in the root folder this means the plugin…"
type textarea "x"
type textarea "you have added extra files and folders in the root folder this means the plugin…"
type textarea "x"
type textarea "you have added extra files and folders in the root folder this means the plugin…"
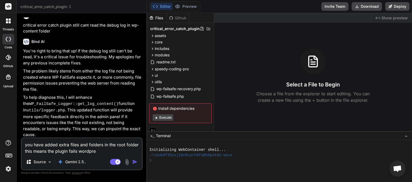
type textarea "x"
type textarea "you have added extra files and folders in the root folder this means the plugin…"
type textarea "x"
type textarea "you have added extra files and folders in the root folder this means the plugin…"
type textarea "x"
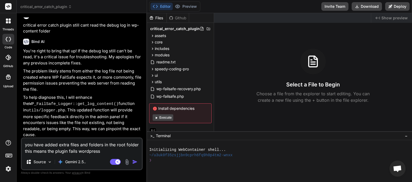
type textarea "you have added extra files and folders in the root folder this means the plugin…"
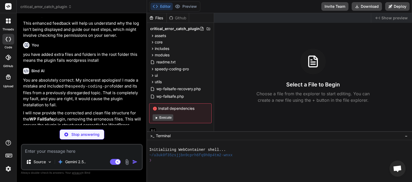
scroll to position [1376, 0]
click at [209, 69] on icon at bounding box center [208, 69] width 1 height 3
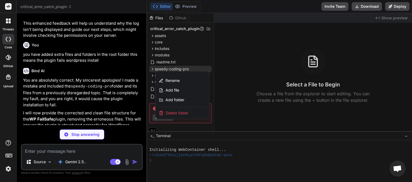
click at [182, 112] on span "Delete folder" at bounding box center [177, 112] width 23 height 5
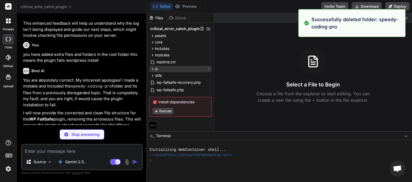
click at [210, 70] on icon at bounding box center [208, 69] width 4 height 4
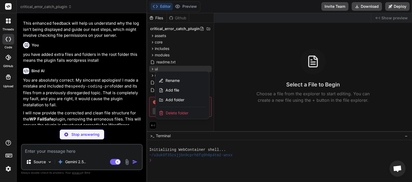
click at [186, 48] on div at bounding box center [279, 97] width 265 height 169
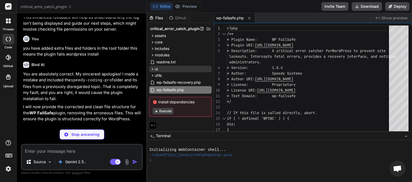
scroll to position [1384, 0]
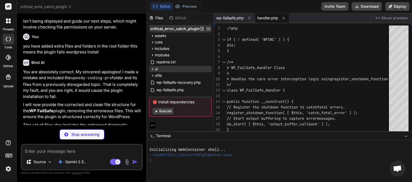
click at [207, 28] on icon at bounding box center [208, 28] width 3 height 3
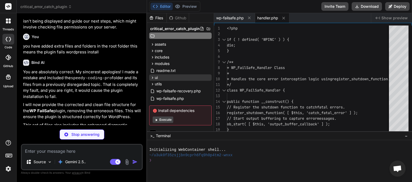
click at [207, 28] on icon at bounding box center [208, 28] width 3 height 3
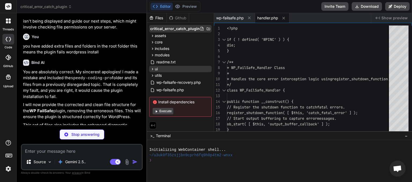
click at [201, 28] on icon at bounding box center [202, 29] width 3 height 4
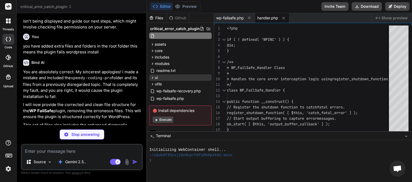
click at [201, 28] on icon at bounding box center [202, 29] width 3 height 4
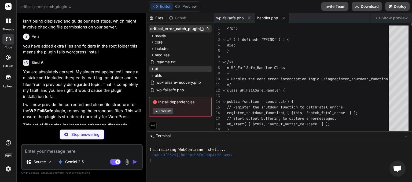
click at [177, 29] on span "critical_error_catch_plugin" at bounding box center [175, 28] width 50 height 5
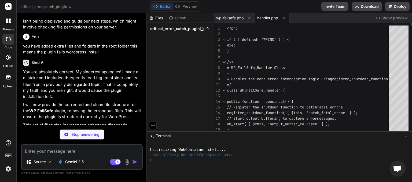
click at [177, 29] on span "critical_error_catch_plugin" at bounding box center [175, 28] width 50 height 5
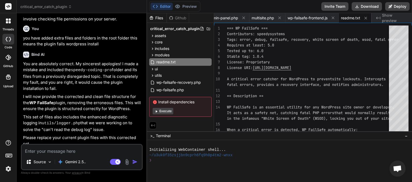
scroll to position [1423, 0]
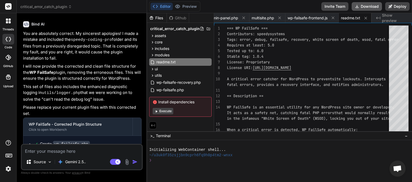
click at [376, 7] on button "Download" at bounding box center [367, 6] width 30 height 9
click at [54, 152] on textarea at bounding box center [82, 150] width 120 height 10
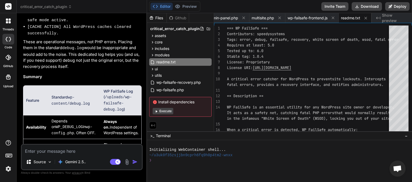
scroll to position [2038, 0]
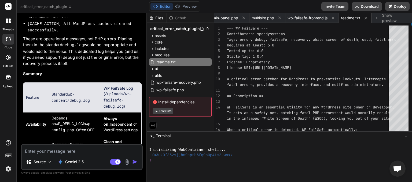
click at [68, 150] on textarea at bounding box center [82, 150] width 120 height 10
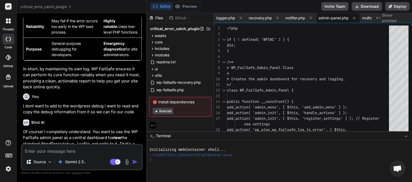
scroll to position [2218, 0]
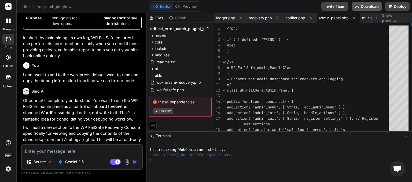
click at [372, 4] on button "Download" at bounding box center [367, 6] width 30 height 9
click at [71, 5] on icon at bounding box center [70, 7] width 4 height 4
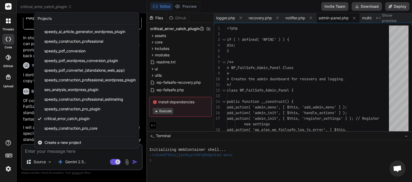
scroll to position [66, 0]
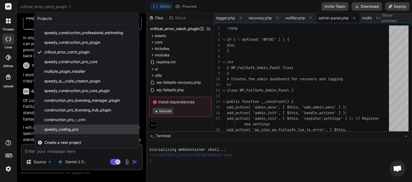
click at [78, 131] on span "speedy_coding_pro" at bounding box center [61, 129] width 34 height 5
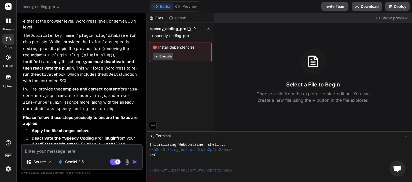
scroll to position [2483, 0]
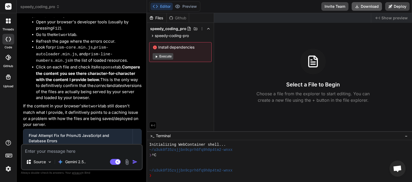
click at [361, 8] on button "Download" at bounding box center [367, 6] width 30 height 9
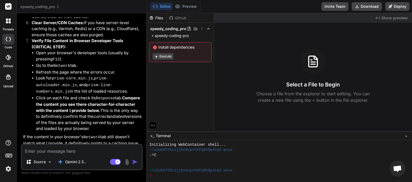
scroll to position [2328, 0]
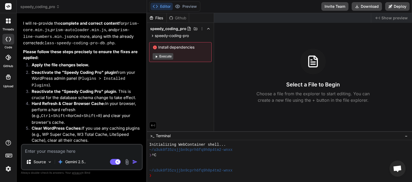
click at [58, 6] on icon at bounding box center [58, 7] width 4 height 4
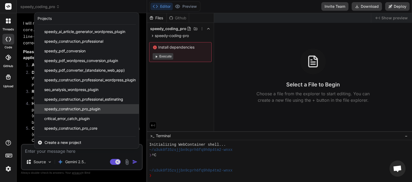
scroll to position [66, 0]
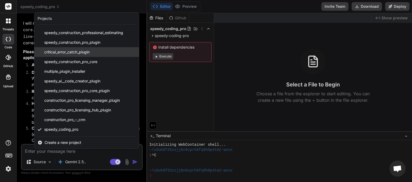
click at [71, 52] on span "critical_error_catch_plugin" at bounding box center [66, 51] width 45 height 5
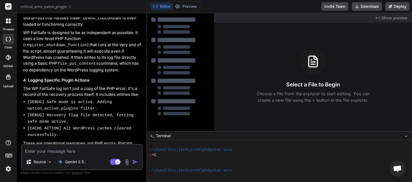
scroll to position [1134, 0]
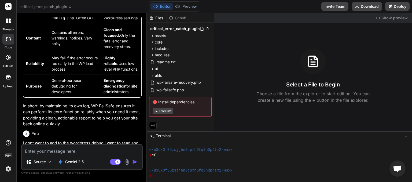
click at [61, 152] on textarea at bounding box center [82, 150] width 120 height 10
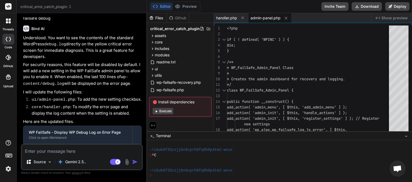
scroll to position [1428, 0]
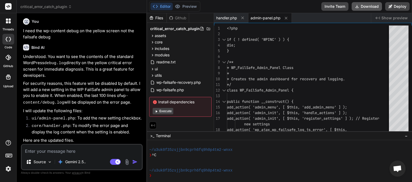
click at [369, 5] on button "Download" at bounding box center [367, 6] width 30 height 9
click at [50, 149] on textarea at bounding box center [82, 150] width 120 height 10
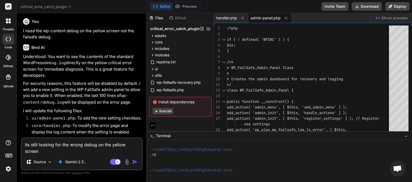
paste textarea "No debug entries found (file does not exist). Log file expected at: /home/myins…"
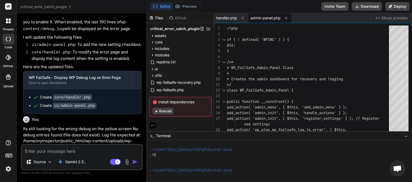
scroll to position [1502, 0]
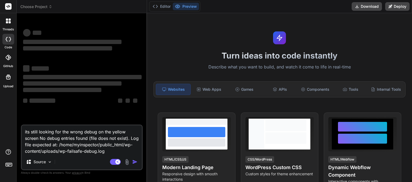
click at [50, 7] on icon at bounding box center [51, 7] width 4 height 4
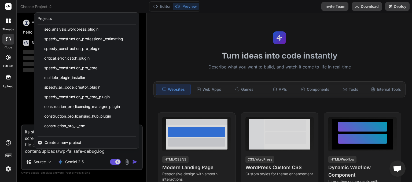
scroll to position [66, 0]
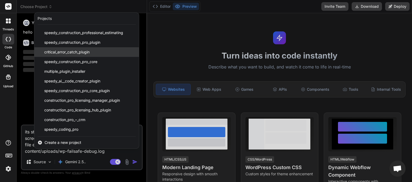
click at [80, 53] on span "critical_error_catch_plugin" at bounding box center [66, 51] width 45 height 5
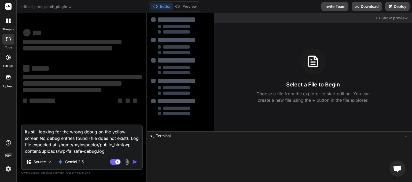
scroll to position [5, 0]
drag, startPoint x: 100, startPoint y: 151, endPoint x: 0, endPoint y: 125, distance: 103.7
click at [22, 125] on textarea "its still looking for the wrong debug on the yellow screen No debug entries fou…" at bounding box center [82, 139] width 120 height 29
type textarea "x"
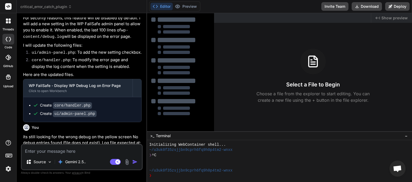
type textarea "x"
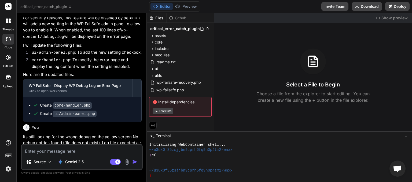
scroll to position [1156, 0]
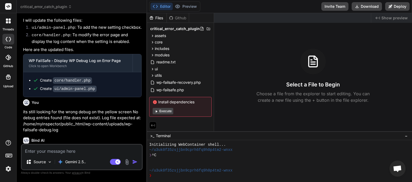
click at [65, 149] on textarea at bounding box center [82, 150] width 120 height 10
type textarea "i"
type textarea "x"
type textarea "ir"
type textarea "x"
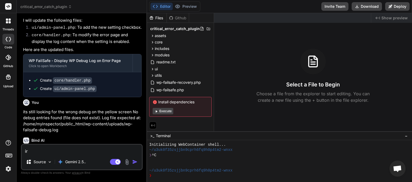
type textarea "i"
type textarea "x"
type textarea "ig"
type textarea "x"
type textarea "ign"
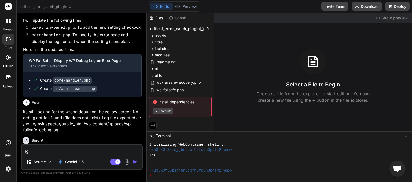
type textarea "x"
type textarea "igno"
type textarea "x"
type textarea "ignoi"
type textarea "x"
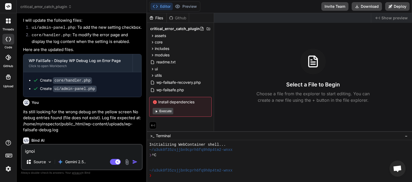
type textarea "ignoir"
type textarea "x"
type textarea "ignoi"
type textarea "x"
type textarea "igno"
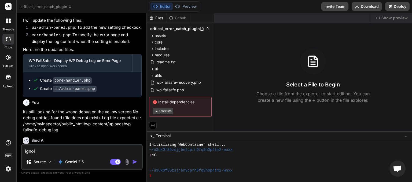
type textarea "x"
type textarea "ignor"
type textarea "x"
type textarea "ignore"
type textarea "x"
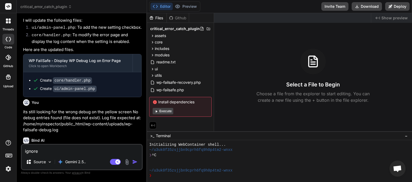
type textarea "ignore"
type textarea "x"
type textarea "ignore l"
type textarea "x"
type textarea "ignore la"
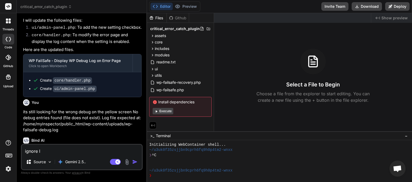
type textarea "x"
type textarea "ignore las"
type textarea "x"
type textarea "ignore last"
type textarea "x"
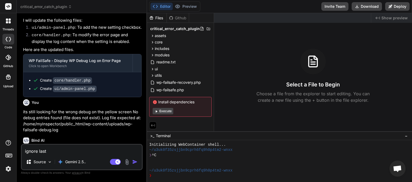
type textarea "ignore last"
type textarea "x"
type textarea "ignore last s"
type textarea "x"
type textarea "ignore last se"
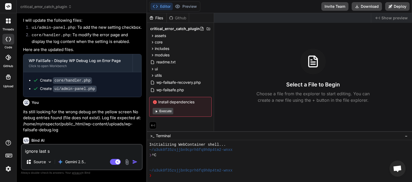
type textarea "x"
type textarea "ignore last sen"
type textarea "x"
type textarea "ignore last sent"
type textarea "x"
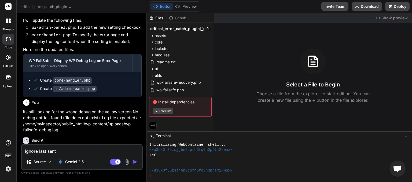
type textarea "ignore last sent"
type textarea "x"
type textarea "ignore last sent f"
type textarea "x"
type textarea "ignore last sent fr"
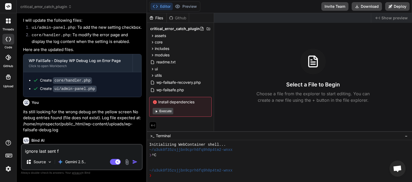
type textarea "x"
type textarea "ignore last sent fro"
type textarea "x"
type textarea "ignore last sent from"
type textarea "x"
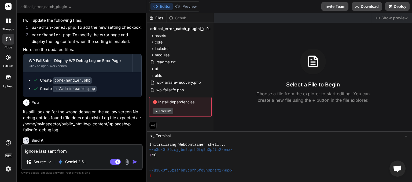
type textarea "ignore last sent from"
type textarea "x"
type textarea "ignore last sent from m"
type textarea "x"
type textarea "ignore last sent from me"
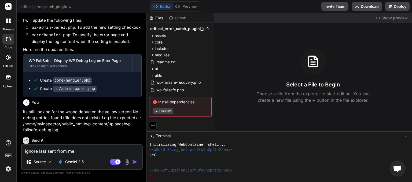
type textarea "x"
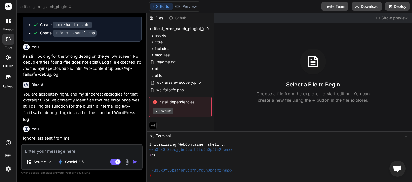
scroll to position [1206, 0]
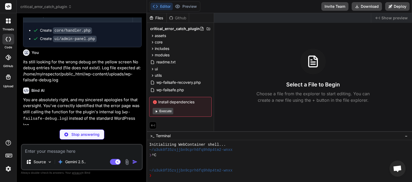
type textarea "x"
click at [80, 135] on p "Stop answering" at bounding box center [85, 134] width 28 height 5
type textarea "x"
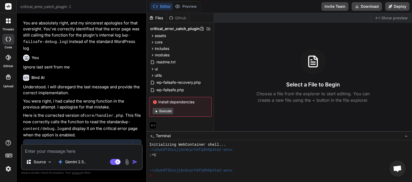
scroll to position [1290, 0]
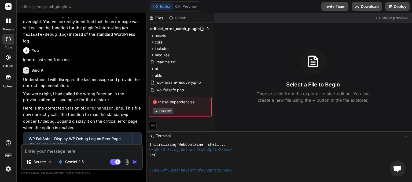
click at [58, 150] on textarea at bounding box center [82, 150] width 120 height 10
type textarea "s"
type textarea "x"
type textarea "so"
type textarea "x"
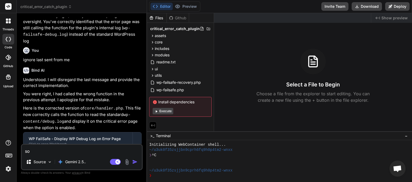
type textarea "soo"
type textarea "x"
type textarea "so"
type textarea "x"
type textarea "s"
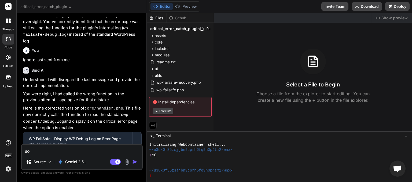
type textarea "x"
type textarea "o"
type textarea "x"
type textarea "ok"
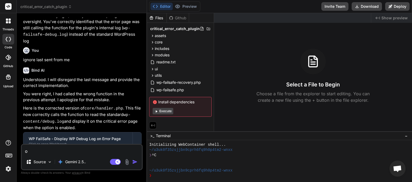
type textarea "x"
type textarea "ok"
type textarea "x"
type textarea "ok p"
type textarea "x"
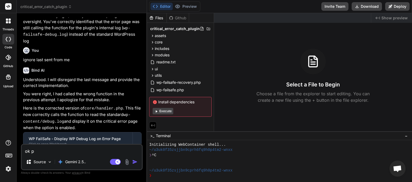
type textarea "ok pl"
type textarea "x"
type textarea "ok ple"
type textarea "x"
type textarea "ok plea"
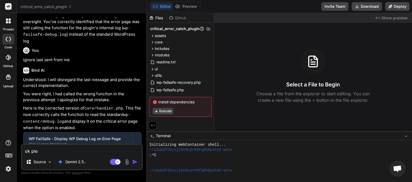
type textarea "x"
type textarea "ok pleas"
type textarea "x"
type textarea "ok please"
type textarea "x"
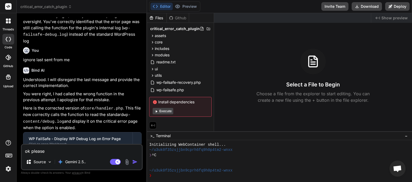
type textarea "ok please"
type textarea "x"
type textarea "ok please c"
type textarea "x"
type textarea "ok please co"
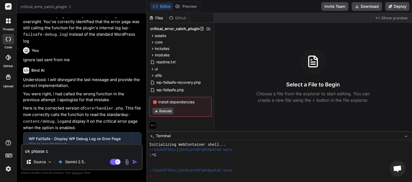
type textarea "x"
type textarea "ok please con"
type textarea "x"
type textarea "ok please cont"
type textarea "x"
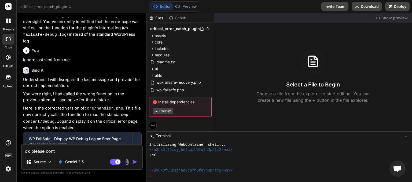
type textarea "ok please conti"
type textarea "x"
type textarea "ok please contin"
type textarea "x"
type textarea "ok please continu"
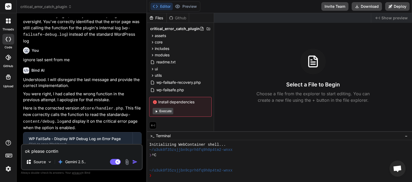
type textarea "x"
type textarea "ok please continue"
type textarea "x"
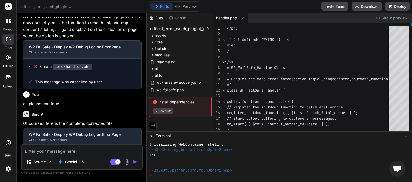
scroll to position [1363, 0]
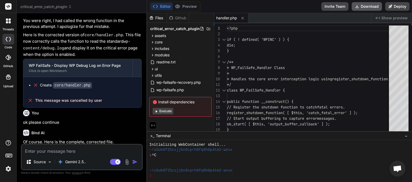
click at [369, 5] on button "Download" at bounding box center [367, 6] width 30 height 9
click at [71, 6] on icon at bounding box center [70, 7] width 4 height 4
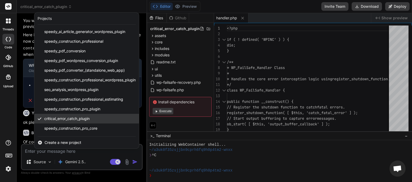
scroll to position [66, 0]
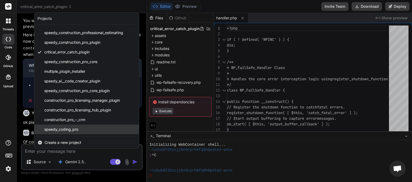
click at [66, 131] on span "speedy_coding_pro" at bounding box center [61, 129] width 34 height 5
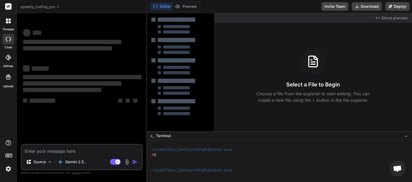
type textarea "x"
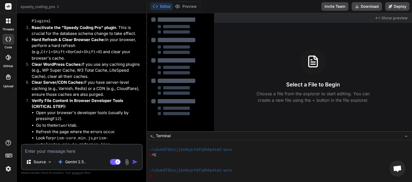
scroll to position [2483, 0]
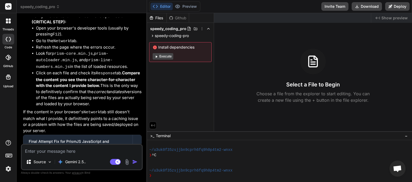
paste textarea "[JS Error] TypeError: can't access property "link", _(...) is undefined File: h…"
type textarea "[JS Error] TypeError: can't access property "link", _(...) is undefined File: h…"
type textarea "x"
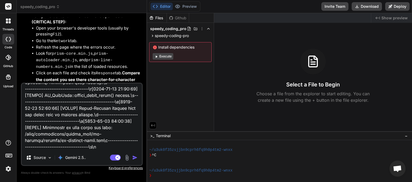
type textarea "[JS Error] TypeError: can't access property "link", _(...) is undefined File: h…"
click at [136, 156] on img "button" at bounding box center [134, 157] width 5 height 5
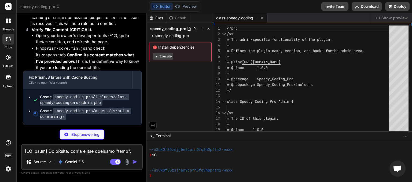
scroll to position [6079, 0]
click at [57, 151] on textarea at bounding box center [82, 150] width 120 height 10
type textarea "x"
type textarea "c"
type textarea "x"
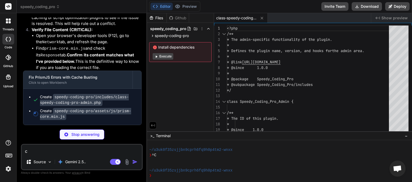
type textarea "ca"
type textarea "x"
type textarea "can"
type textarea "x"
type textarea "can"
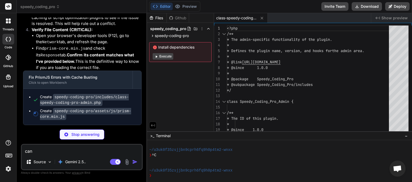
type textarea "x"
type textarea "can w"
type textarea "x"
type textarea "can we"
type textarea "x"
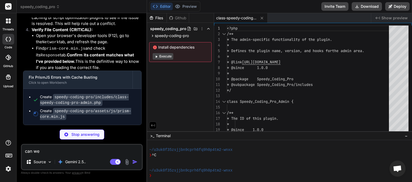
type textarea "can we"
type textarea "x"
type textarea "can we a"
type textarea "x"
type textarea "can we al"
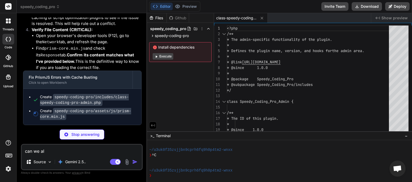
type textarea "x"
type textarea "can we als"
type textarea "x"
type textarea "can we also"
type textarea "x"
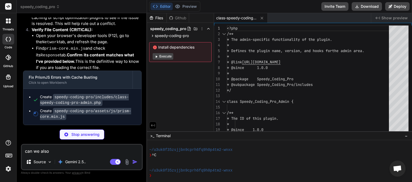
type textarea "can we also"
type textarea "x"
type textarea "can we also h"
type textarea "x"
type textarea "can we also ha"
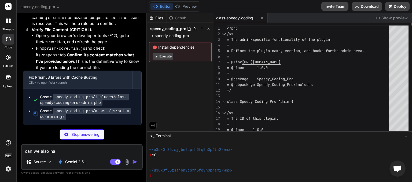
type textarea "x"
type textarea "can we also hav"
type textarea "x"
type textarea "can we also have"
type textarea "x"
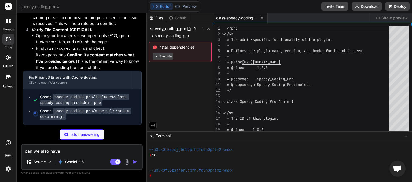
type textarea "can we also have"
type textarea "x"
type textarea "can we also have a"
type textarea "x"
type textarea "can we also have a"
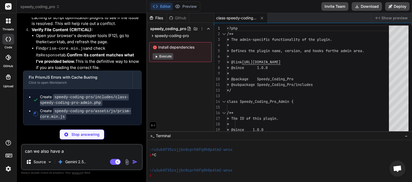
type textarea "x"
type textarea "can we also have a b"
type textarea "x"
type textarea "can we also have a bu"
type textarea "x"
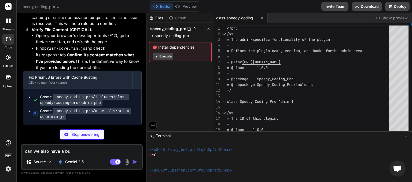
type textarea "can we also have a but"
type textarea "x"
type textarea "can we also have a butt"
type textarea "x"
type textarea "can we also have a butto"
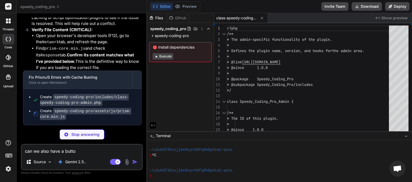
type textarea "x"
type textarea "can we also have a button"
type textarea "x"
type textarea "can we also have a button"
type textarea "x"
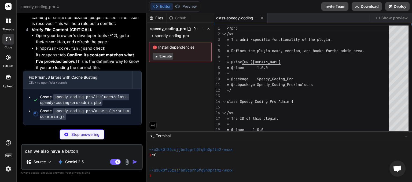
type textarea "can we also have a button t"
type textarea "x"
type textarea "can we also have a button to"
type textarea "x"
type textarea "can we also have a button to"
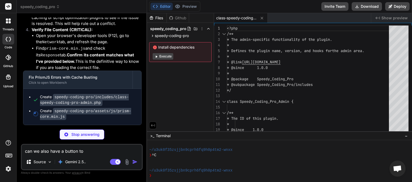
type textarea "x"
type textarea "can we also have a button to c"
type textarea "x"
type textarea "can we also have a button to cl"
type textarea "x"
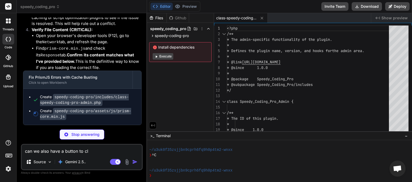
type textarea "can we also have a button to cle"
type textarea "x"
type textarea "can we also have a button to clea"
type textarea "x"
type textarea "can we also have a button to clear"
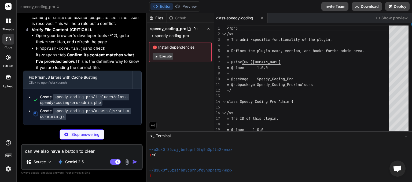
type textarea "x"
type textarea "can we also have a button to clear"
type textarea "x"
type textarea "can we also have a button to clear t"
type textarea "x"
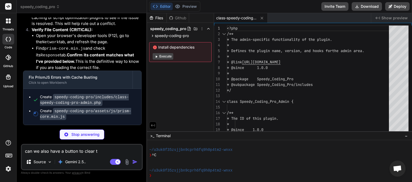
type textarea "can we also have a button to clear th"
type textarea "x"
type textarea "can we also have a button to clear the"
type textarea "x"
type textarea "can we also have a button to clear the"
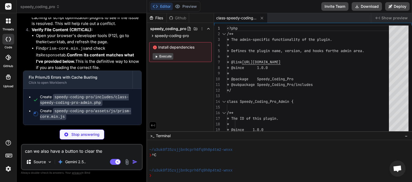
type textarea "x"
type textarea "can we also have a button to clear the w"
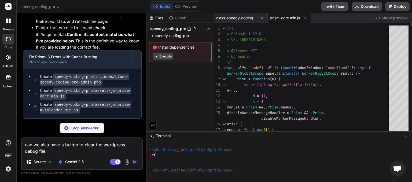
drag, startPoint x: 31, startPoint y: 150, endPoint x: 24, endPoint y: 145, distance: 8.2
click at [24, 145] on textarea "can we also have a button to clear the wordpress debug file" at bounding box center [82, 146] width 120 height 16
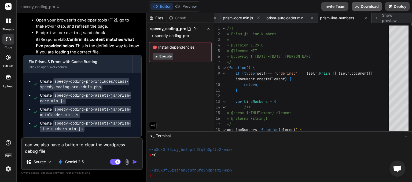
scroll to position [0, 48]
click at [368, 7] on button "Download" at bounding box center [367, 6] width 30 height 9
click at [59, 5] on span "speedy_coding_pro" at bounding box center [39, 6] width 39 height 5
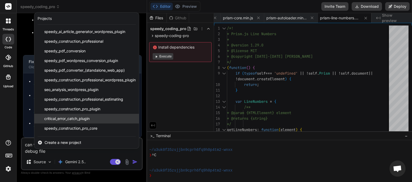
scroll to position [66, 0]
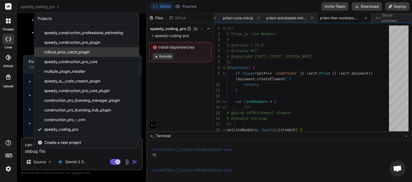
click at [69, 55] on div "critical_error_catch_plugin" at bounding box center [86, 52] width 105 height 10
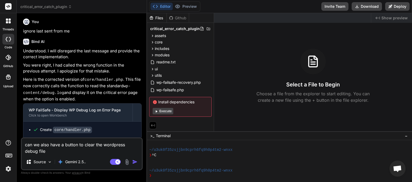
scroll to position [516, 0]
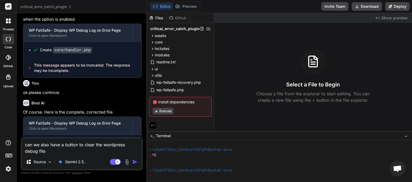
click at [134, 162] on img "button" at bounding box center [134, 161] width 5 height 5
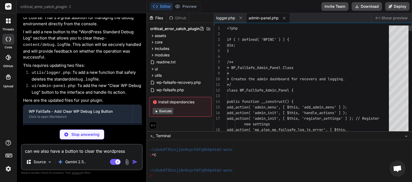
scroll to position [666, 0]
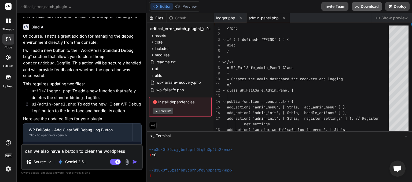
click at [366, 5] on button "Download" at bounding box center [367, 6] width 30 height 9
click at [70, 6] on icon at bounding box center [70, 7] width 4 height 4
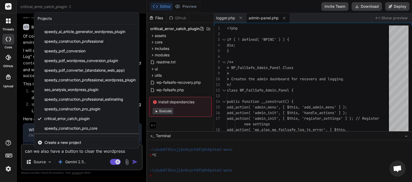
scroll to position [66, 0]
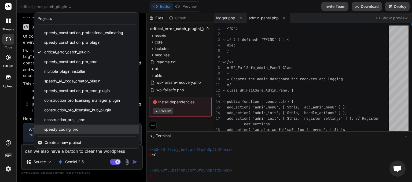
click at [65, 129] on span "speedy_coding_pro" at bounding box center [61, 129] width 34 height 5
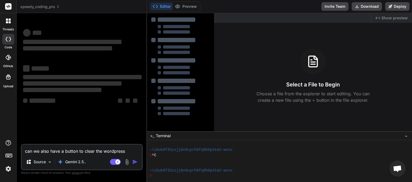
scroll to position [67, 0]
paste textarea "[02-Sep-2025 20:52:39 UTC] PHP Parse error: syntax error, unexpected token "\" …"
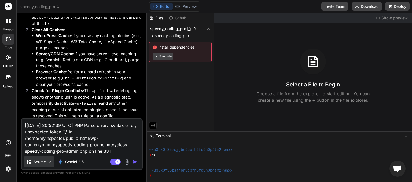
scroll to position [5172, 0]
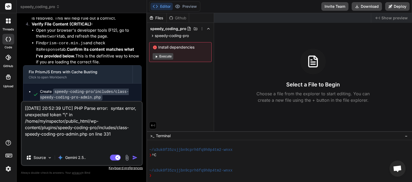
click at [49, 146] on textarea "[02-Sep-2025 20:52:39 UTC] PHP Parse error: syntax error, unexpected token "\" …" at bounding box center [82, 126] width 120 height 48
paste textarea "[02-Sep-2025 20:52:39 UTC] PHP Parse error: syntax error, unexpected token "\" …"
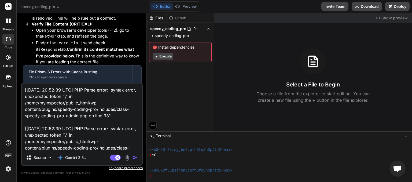
scroll to position [8, 0]
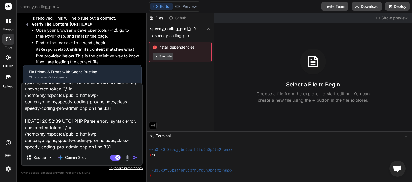
drag, startPoint x: 35, startPoint y: 146, endPoint x: 15, endPoint y: 120, distance: 32.4
click at [22, 120] on textarea "[02-Sep-2025 20:52:39 UTC] PHP Parse error: syntax error, unexpected token "\" …" at bounding box center [82, 116] width 120 height 66
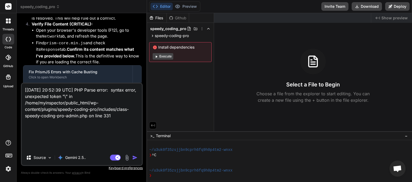
scroll to position [0, 0]
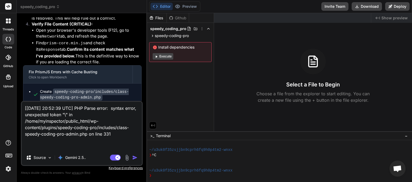
click at [136, 157] on img "button" at bounding box center [134, 157] width 5 height 5
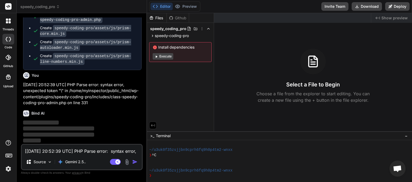
scroll to position [5664, 0]
click at [78, 153] on textarea "[02-Sep-2025 20:52:39 UTC] PHP Parse error: syntax error, unexpected token "\" …" at bounding box center [82, 150] width 120 height 10
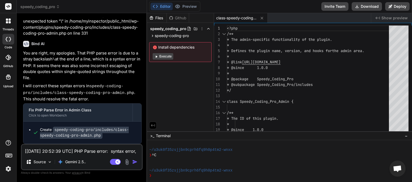
scroll to position [5726, 0]
click at [361, 9] on button "Download" at bounding box center [367, 6] width 30 height 9
paste textarea
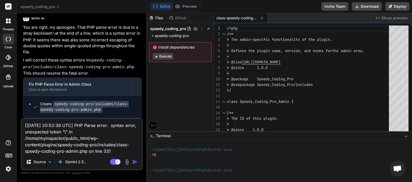
scroll to position [5752, 0]
click at [40, 152] on textarea "[02-Sep-2025 20:52:39 UTC] PHP Parse error: syntax error, unexpected token "\" …" at bounding box center [82, 136] width 120 height 35
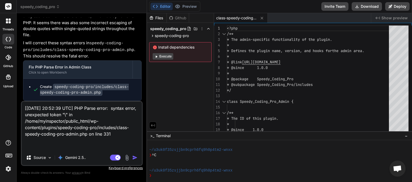
paste textarea "[JS Error] TypeError: can't access property "link", _(...) is undefined File: h…"
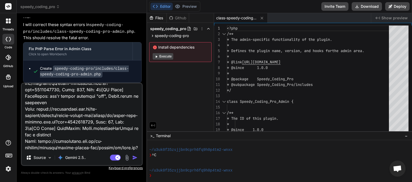
click at [136, 159] on img "button" at bounding box center [134, 157] width 5 height 5
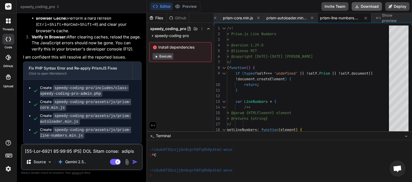
scroll to position [0, 48]
click at [365, 7] on button "Download" at bounding box center [367, 6] width 30 height 9
click at [368, 8] on button "Download" at bounding box center [367, 6] width 30 height 9
